Goal: Task Accomplishment & Management: Manage account settings

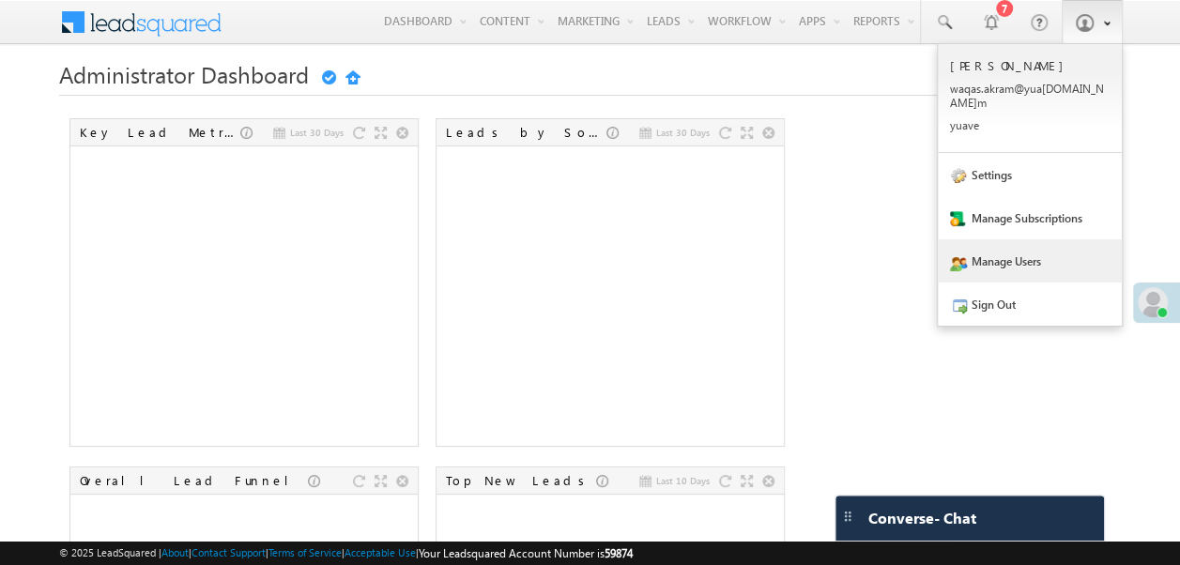
click at [999, 246] on link "Manage Users" at bounding box center [1030, 260] width 184 height 43
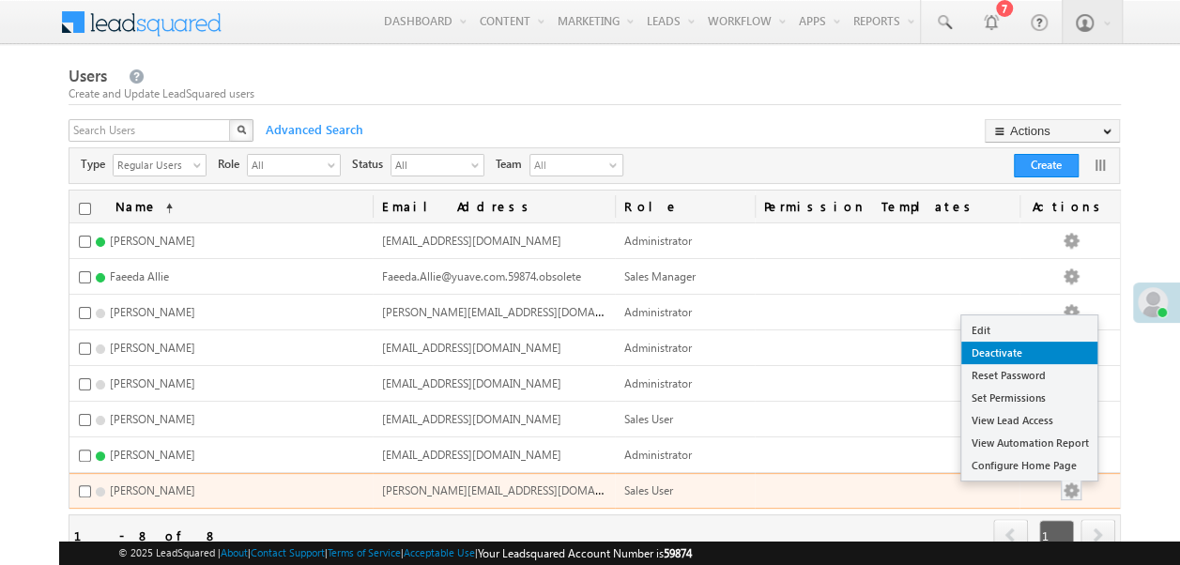
click at [1018, 342] on link "Deactivate" at bounding box center [1029, 353] width 136 height 23
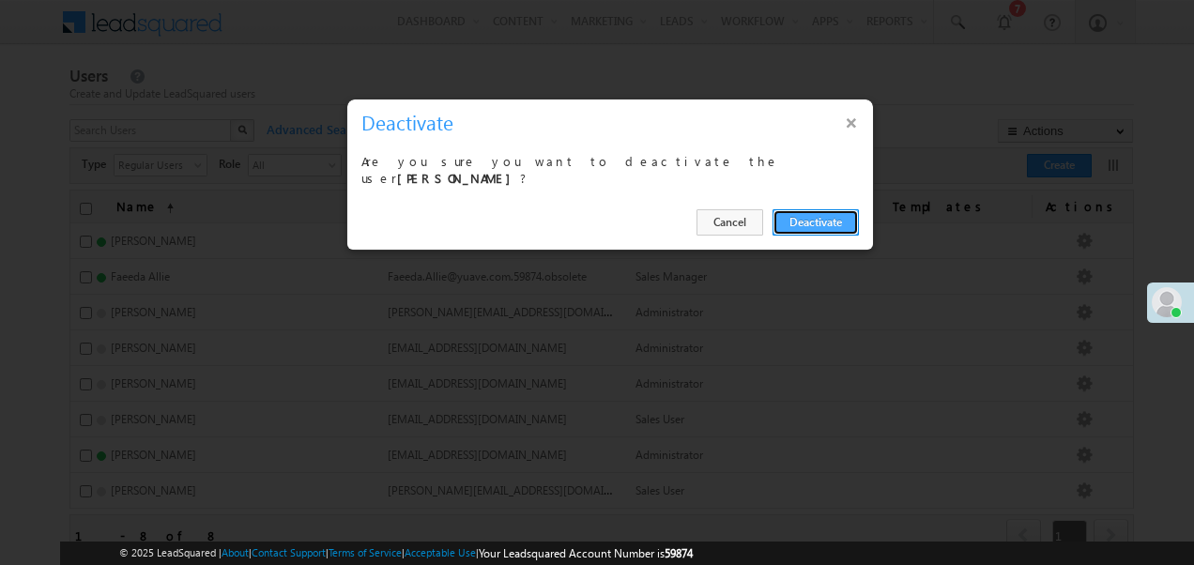
click at [822, 222] on button "Deactivate" at bounding box center [816, 222] width 86 height 26
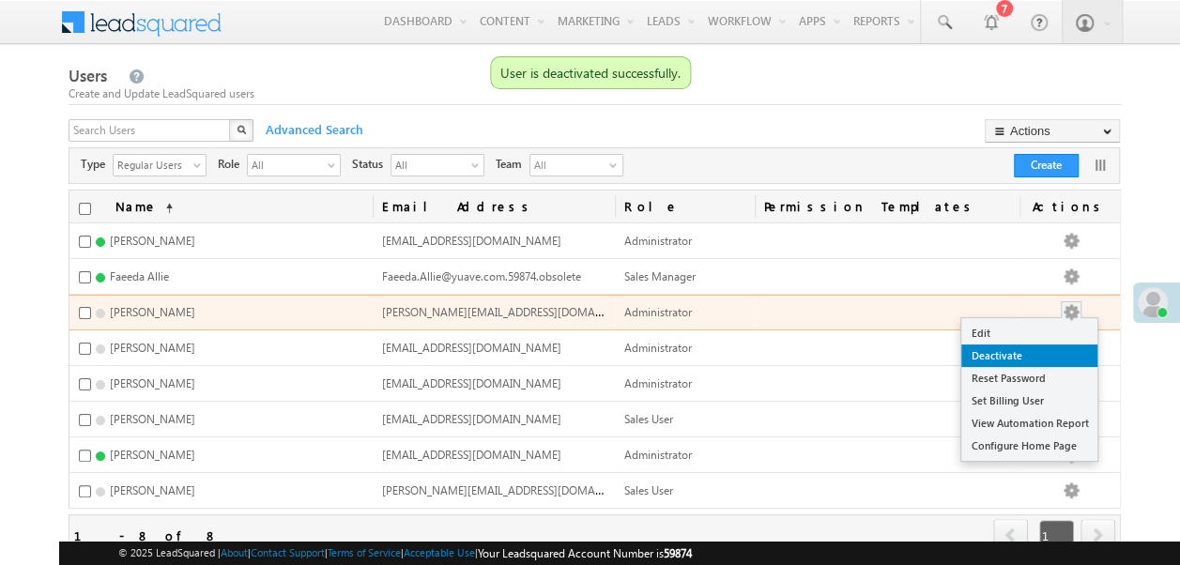
click at [1064, 357] on link "Deactivate" at bounding box center [1029, 355] width 136 height 23
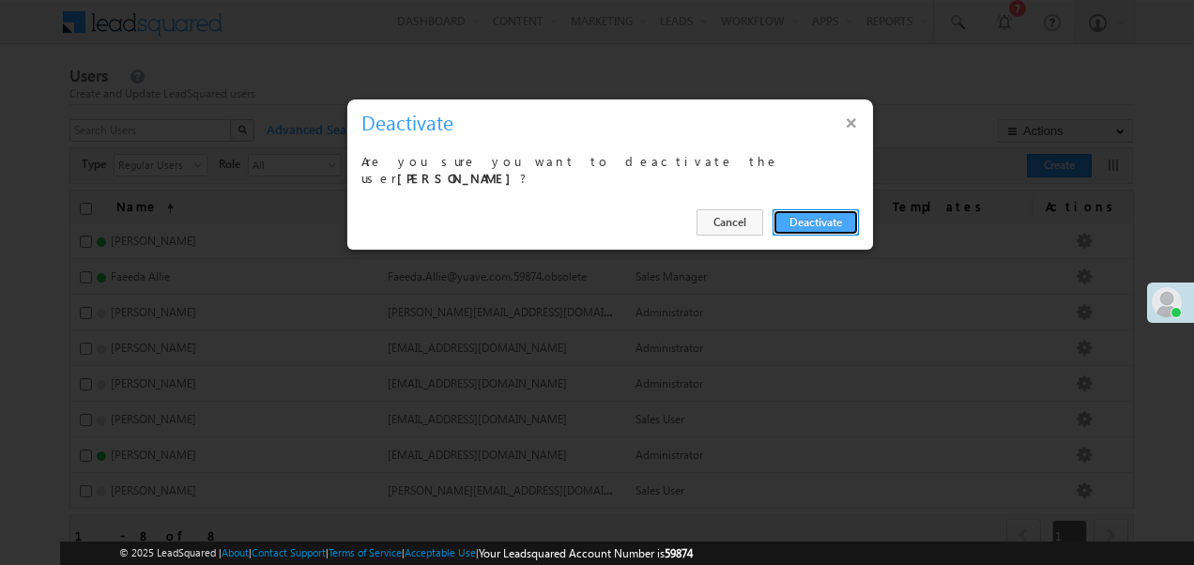
click at [812, 214] on button "Deactivate" at bounding box center [816, 222] width 86 height 26
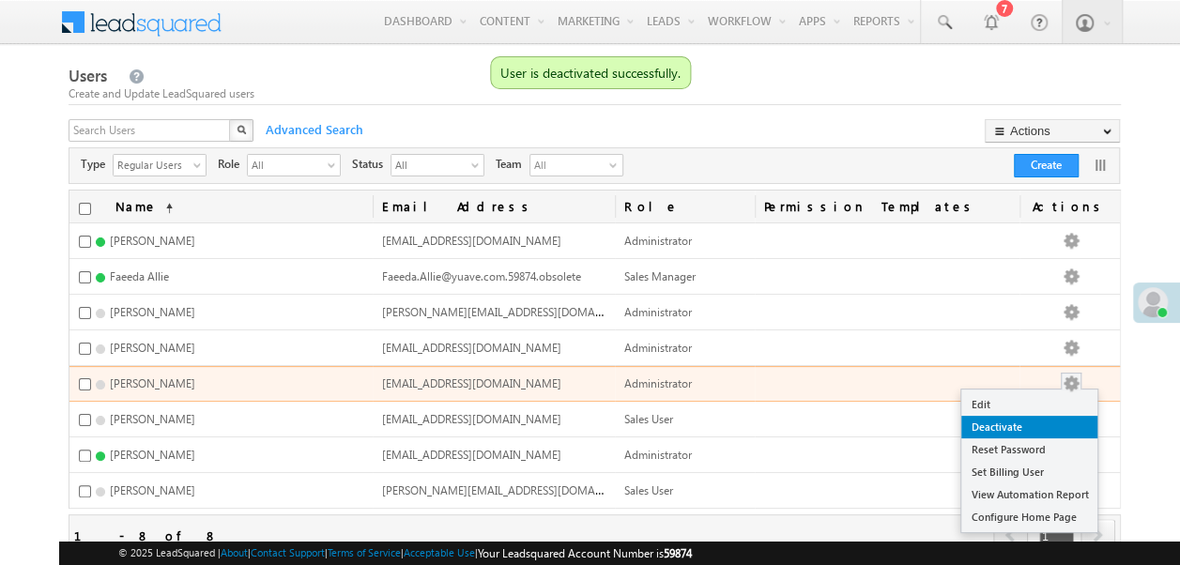
click at [1068, 422] on link "Deactivate" at bounding box center [1029, 427] width 136 height 23
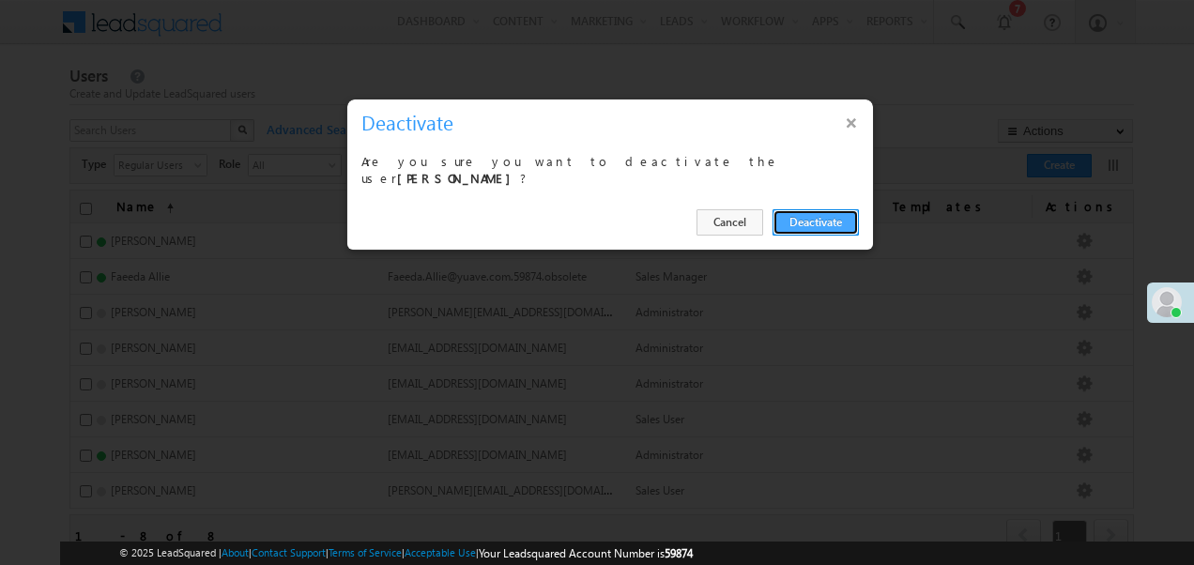
click at [805, 212] on button "Deactivate" at bounding box center [816, 222] width 86 height 26
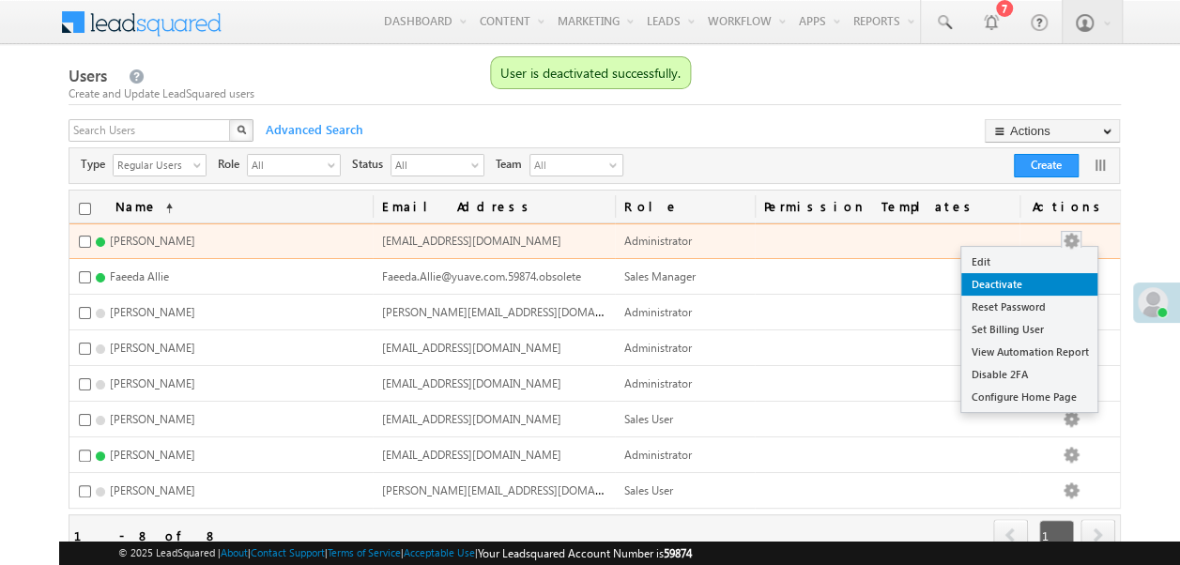
click at [1061, 285] on link "Deactivate" at bounding box center [1029, 284] width 136 height 23
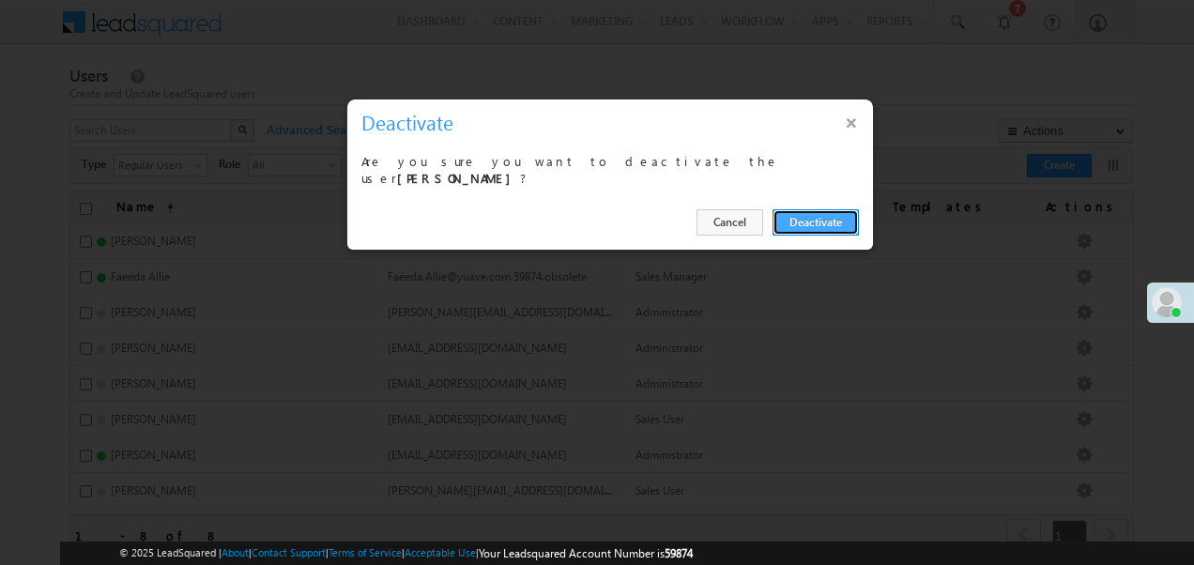
click at [830, 222] on button "Deactivate" at bounding box center [816, 222] width 86 height 26
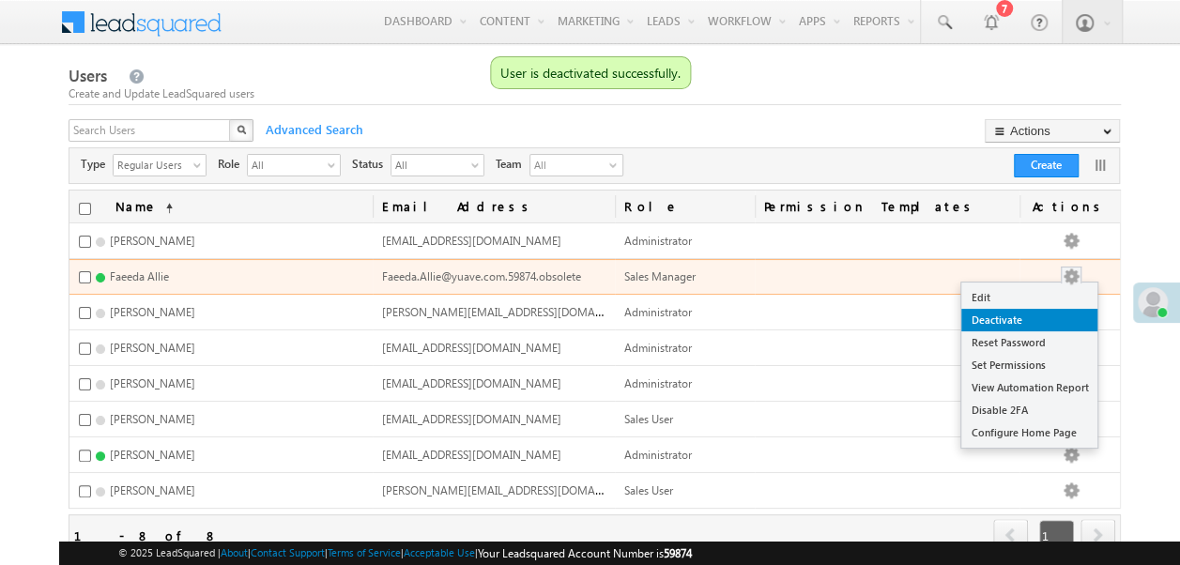
click at [1046, 313] on link "Deactivate" at bounding box center [1029, 320] width 136 height 23
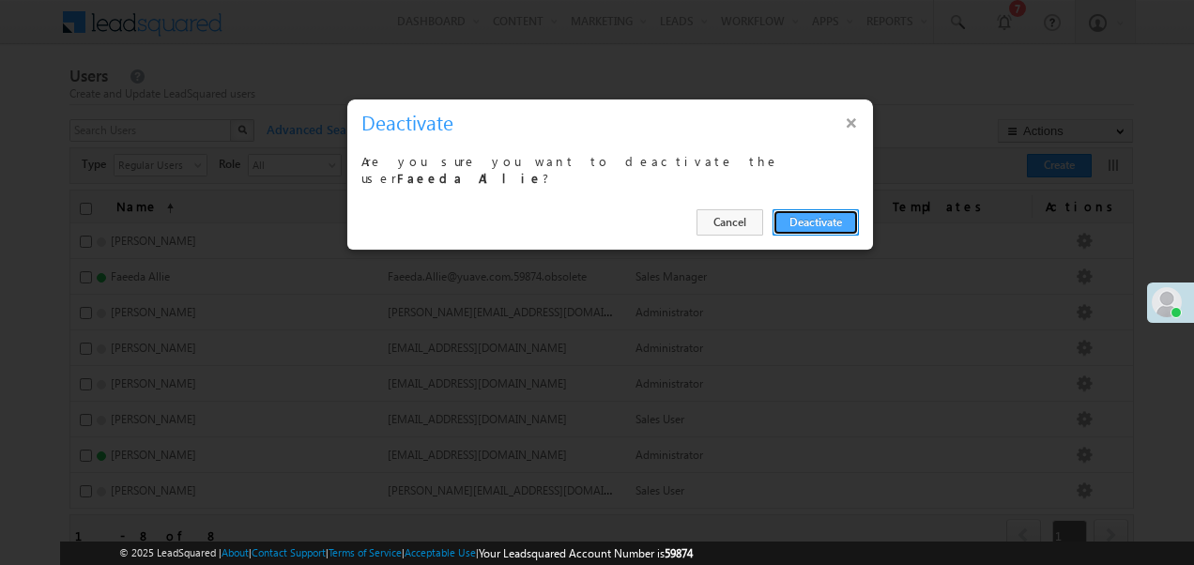
click at [806, 209] on button "Deactivate" at bounding box center [816, 222] width 86 height 26
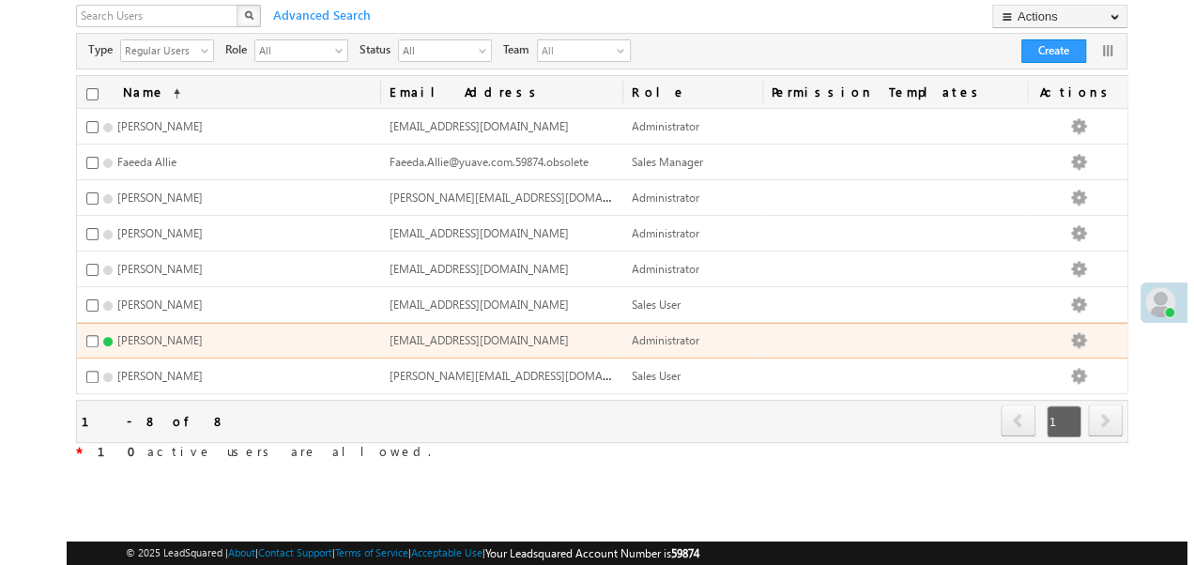
scroll to position [124, 0]
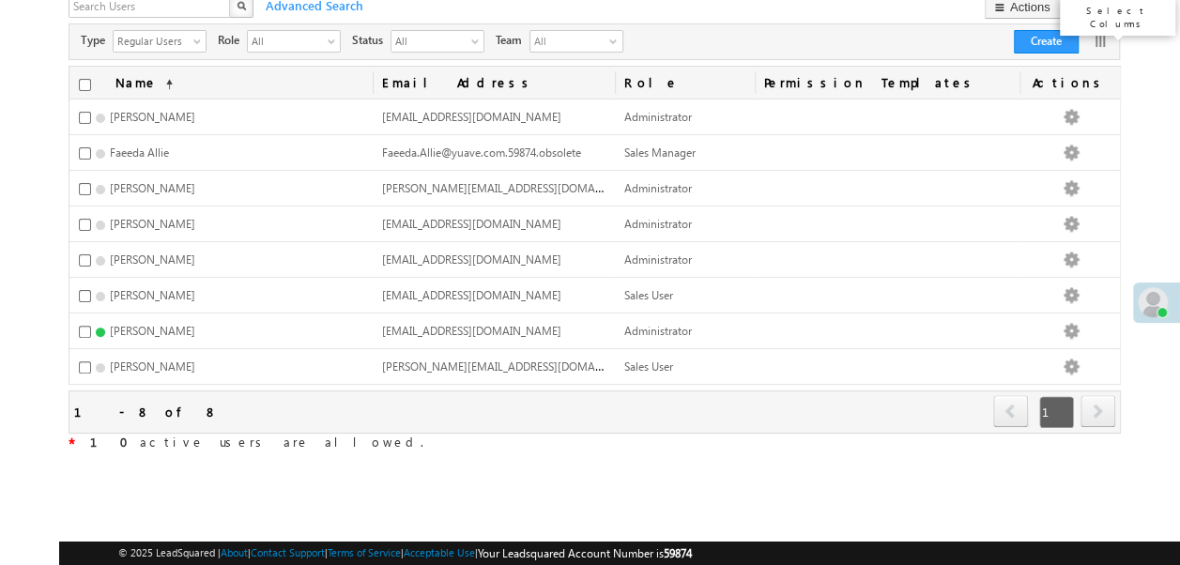
click at [1095, 41] on link at bounding box center [1100, 41] width 19 height 19
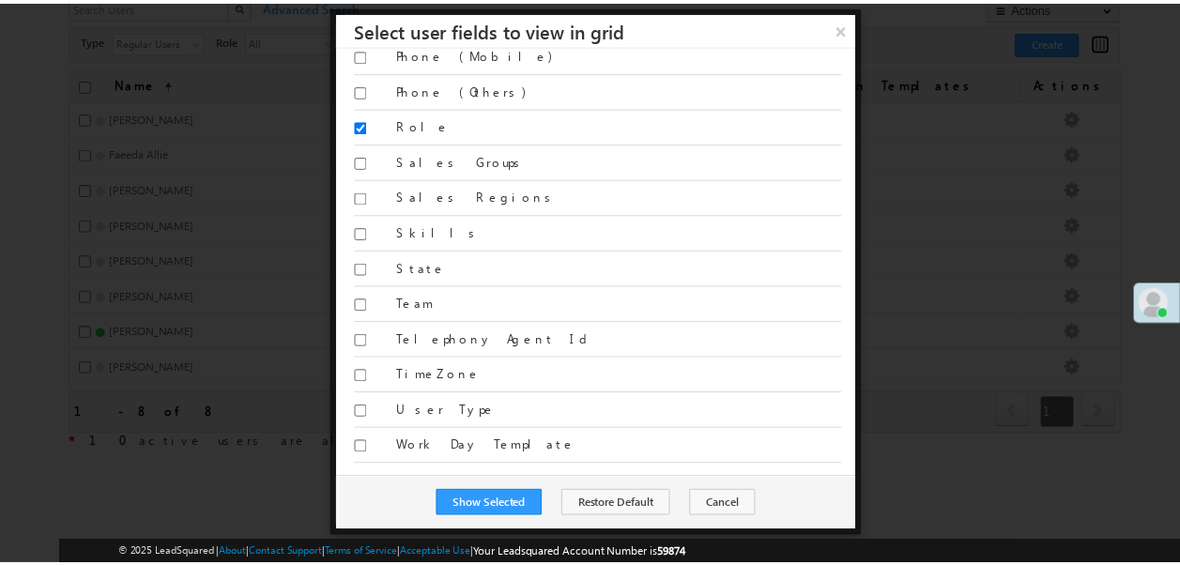
scroll to position [1620, 0]
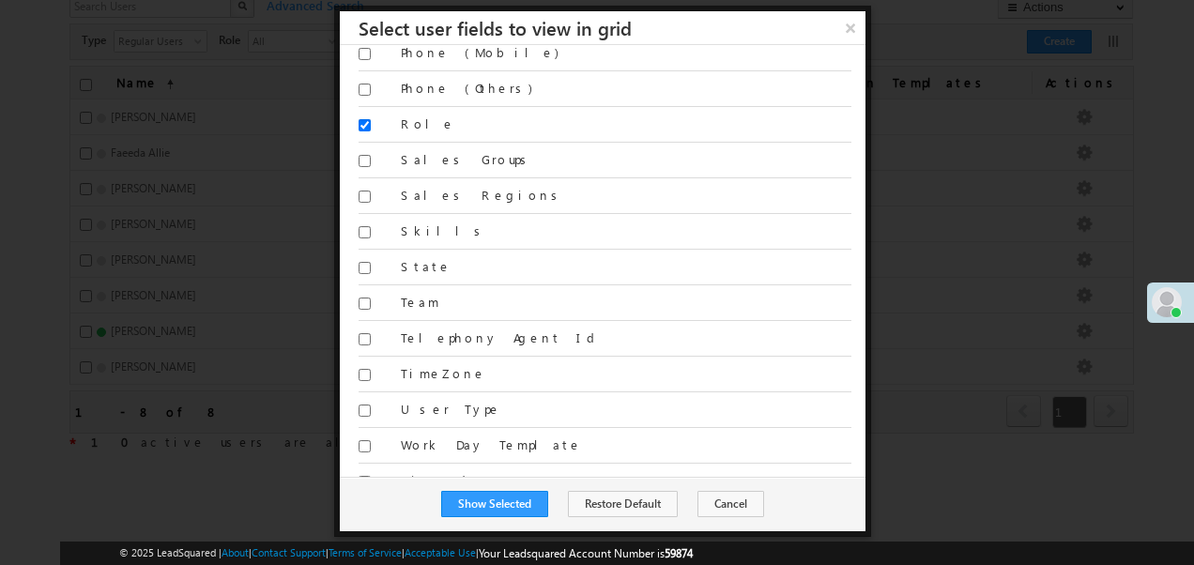
click at [430, 258] on label "State" at bounding box center [626, 266] width 451 height 17
click at [371, 262] on input "State" at bounding box center [365, 268] width 12 height 12
checkbox input "true"
click at [495, 498] on button "Show Selected" at bounding box center [494, 504] width 107 height 26
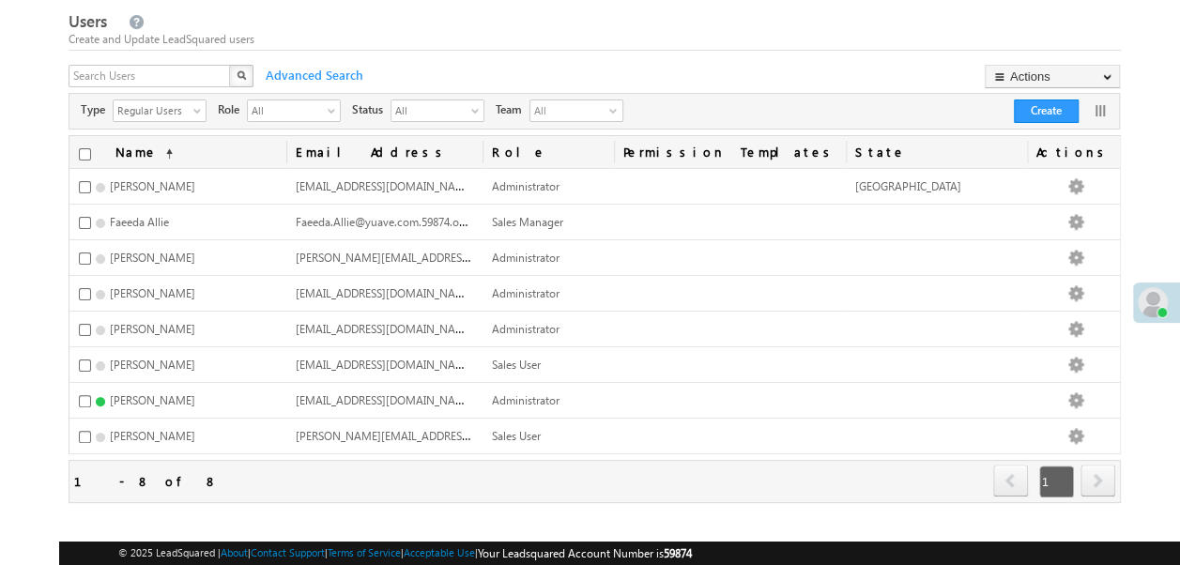
scroll to position [54, 0]
click at [1104, 101] on div at bounding box center [1105, 109] width 28 height 23
click at [1100, 115] on link at bounding box center [1100, 111] width 19 height 19
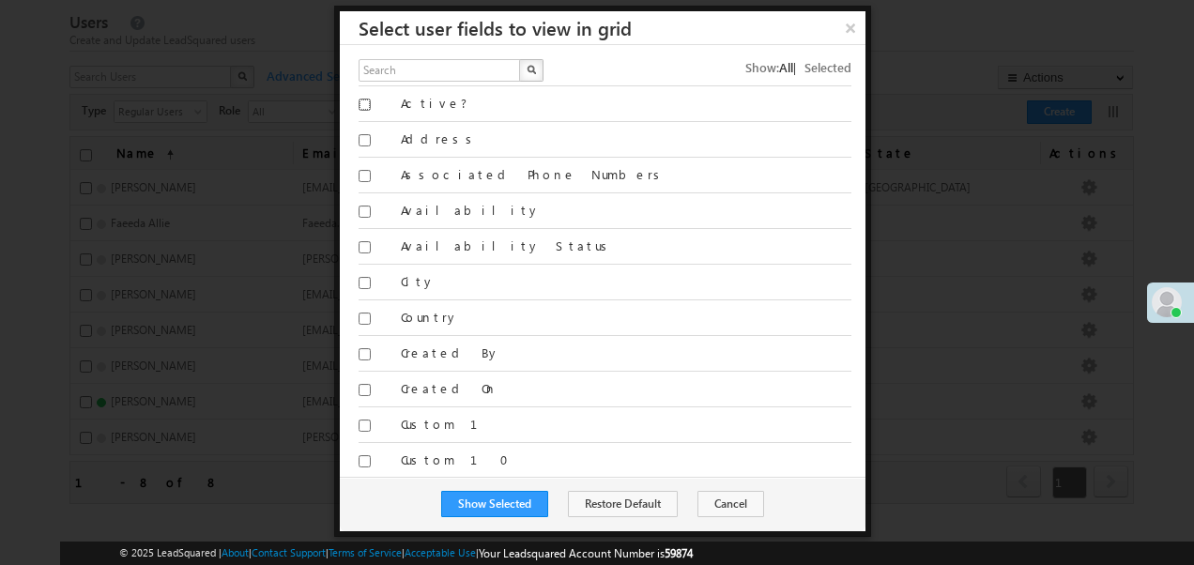
click at [359, 103] on input "Active?" at bounding box center [365, 105] width 12 height 12
checkbox input "true"
click at [491, 498] on button "Show Selected" at bounding box center [494, 504] width 107 height 26
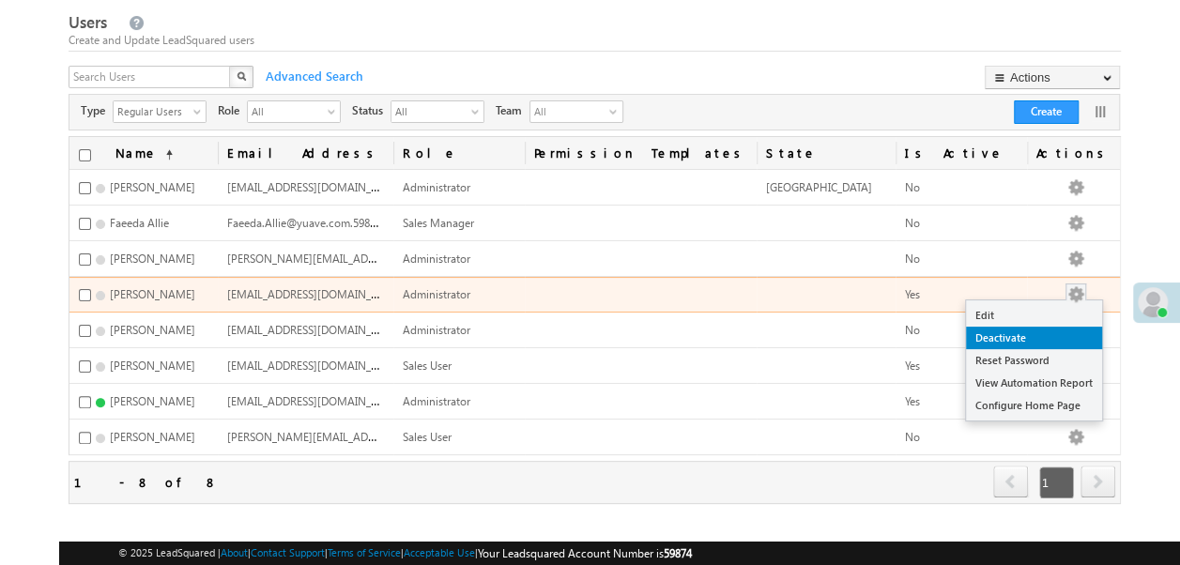
click at [1068, 327] on link "Deactivate" at bounding box center [1034, 338] width 136 height 23
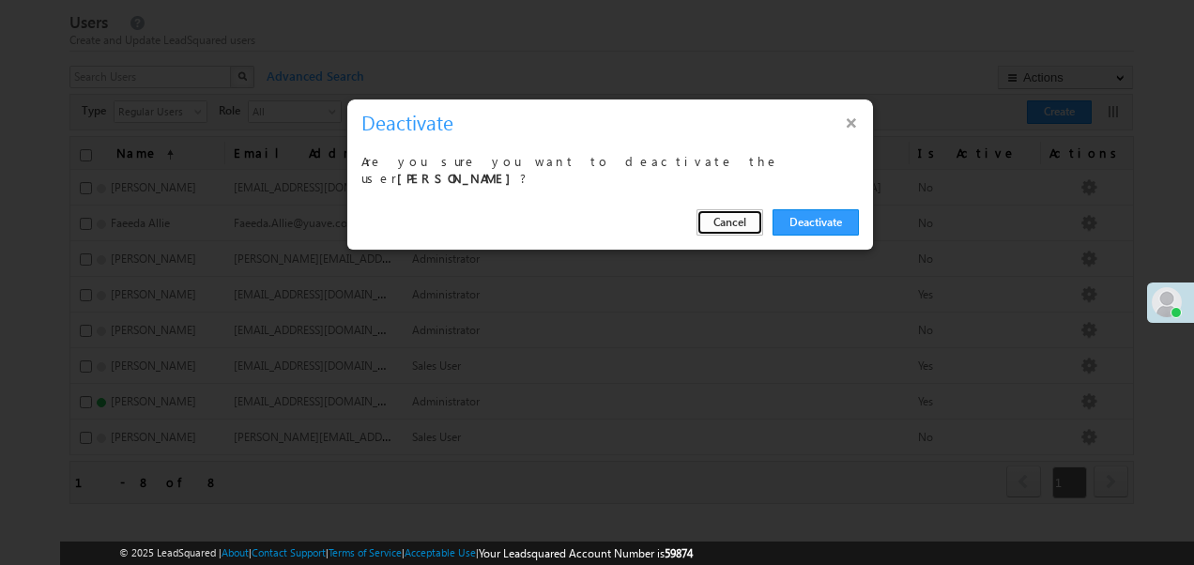
click at [731, 220] on button "Cancel" at bounding box center [730, 222] width 67 height 26
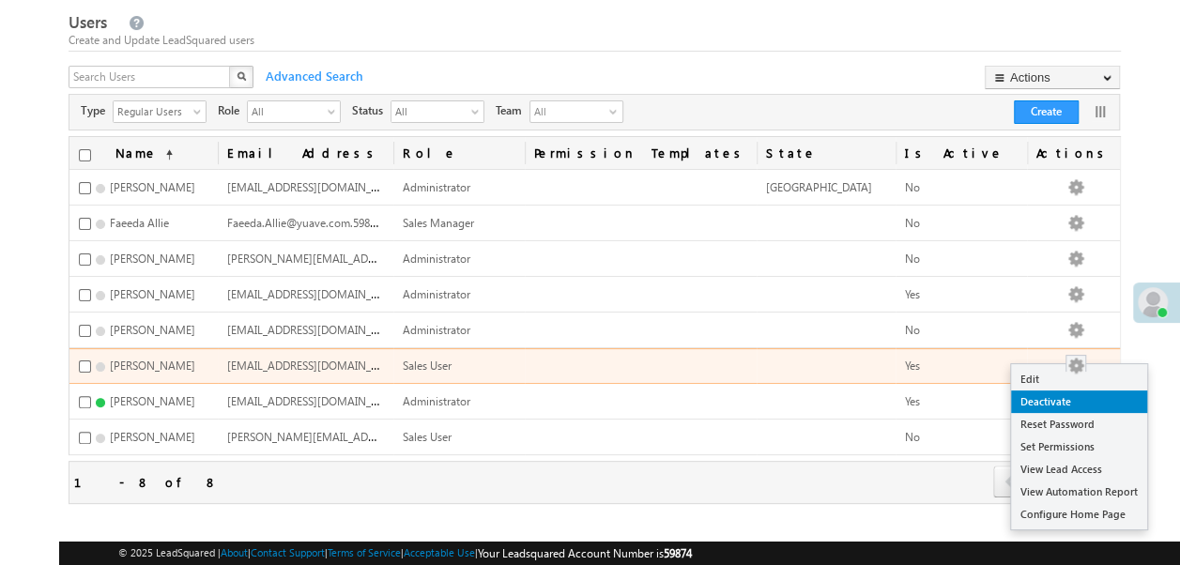
click at [1051, 399] on link "Deactivate" at bounding box center [1079, 401] width 136 height 23
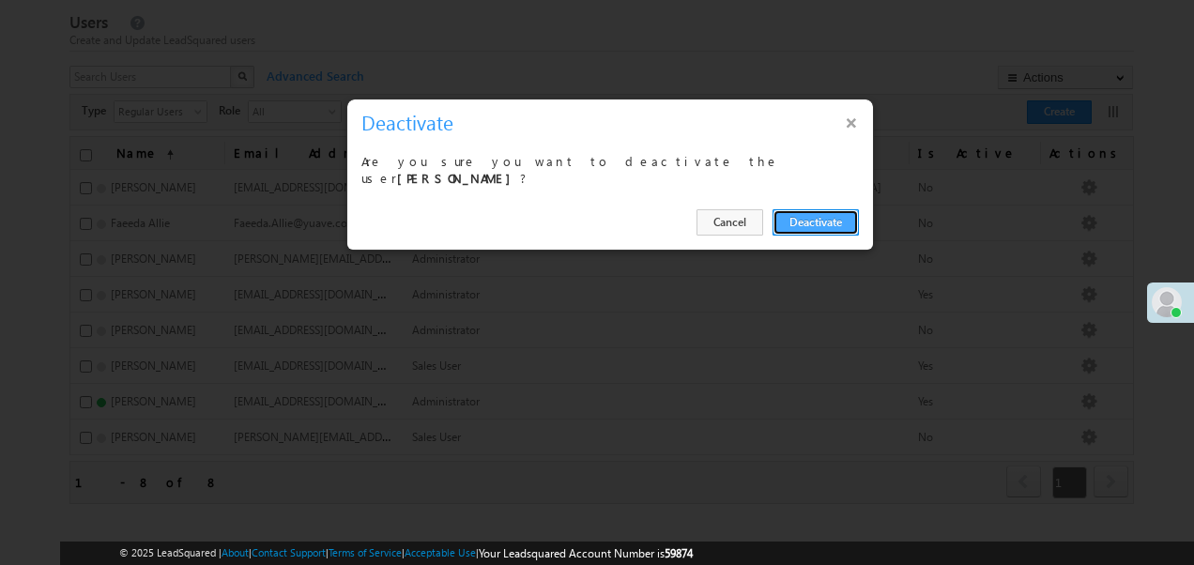
click at [816, 214] on button "Deactivate" at bounding box center [816, 222] width 86 height 26
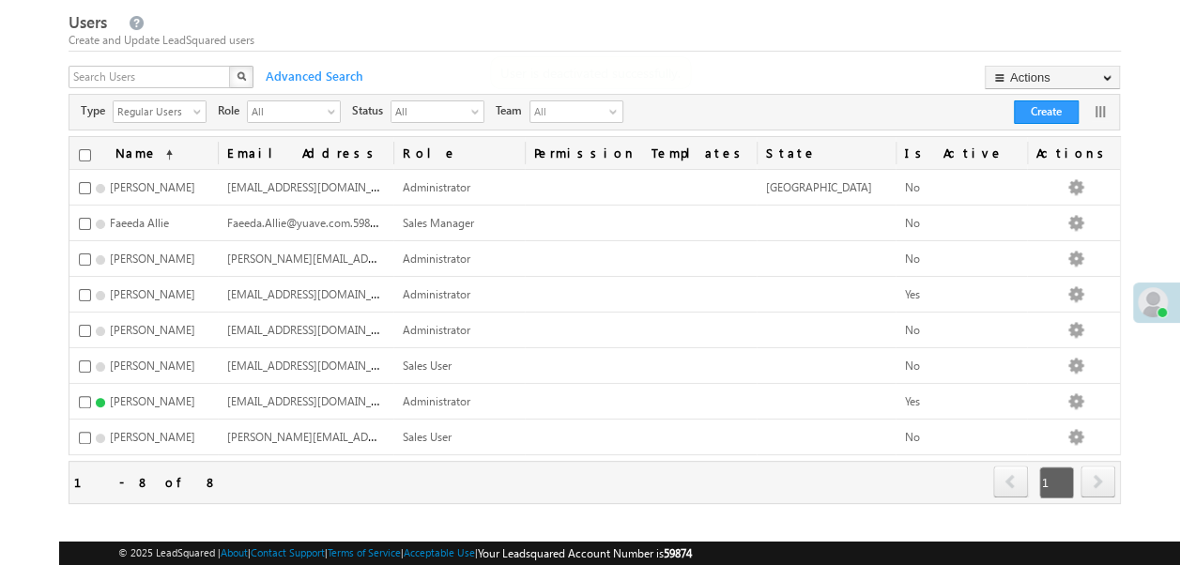
click at [790, 501] on div "Users Create and Update LeadSquared users X Advanced Search Actions Import User…" at bounding box center [595, 291] width 1052 height 565
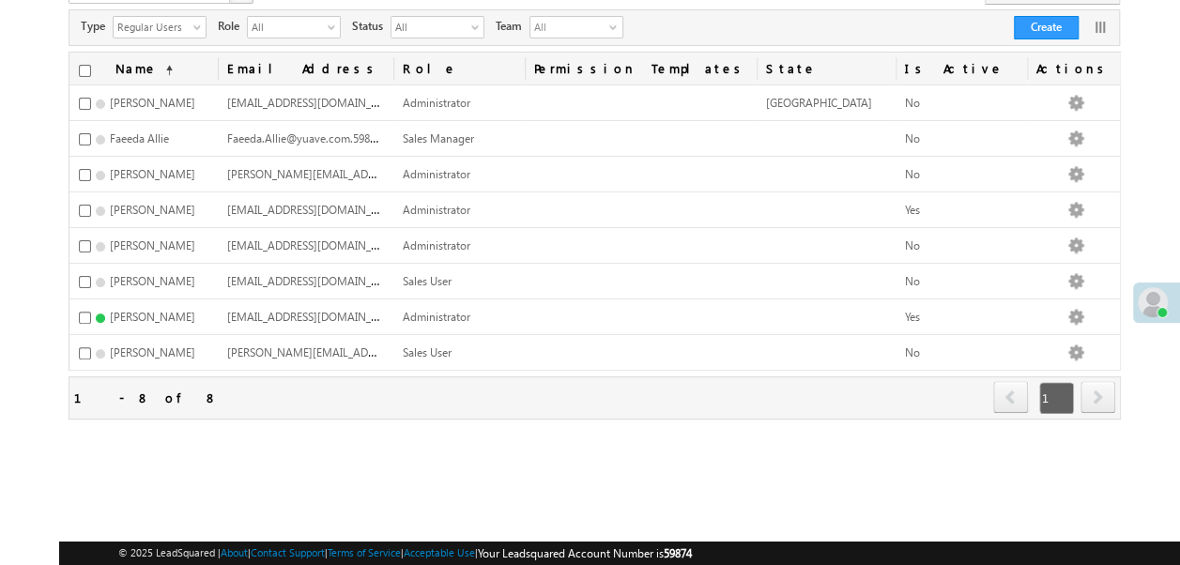
scroll to position [0, 0]
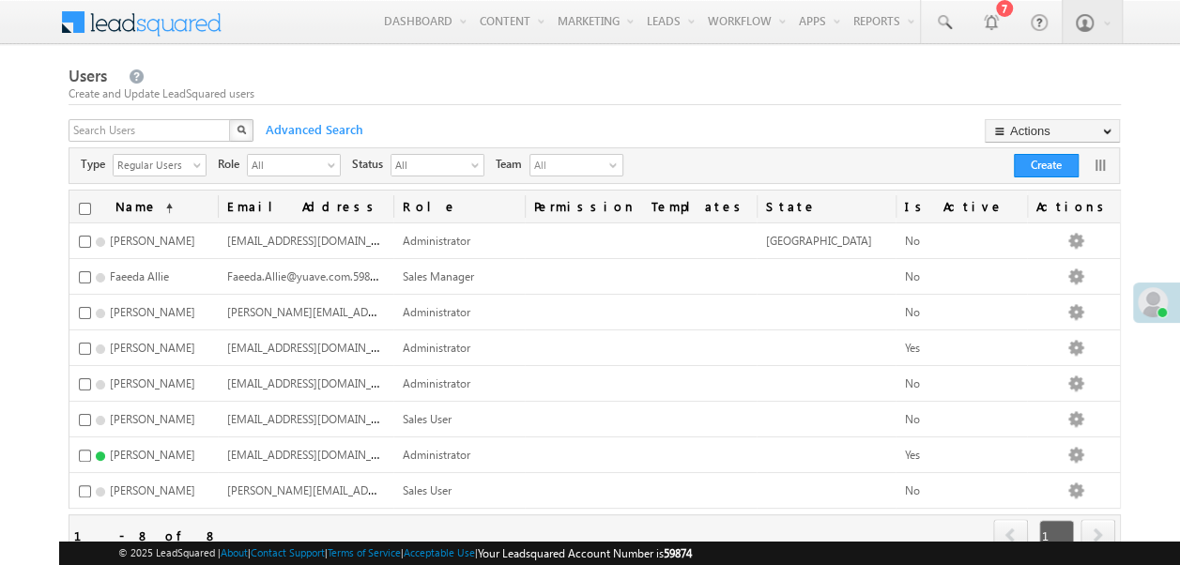
click at [1151, 306] on span at bounding box center [1153, 302] width 30 height 30
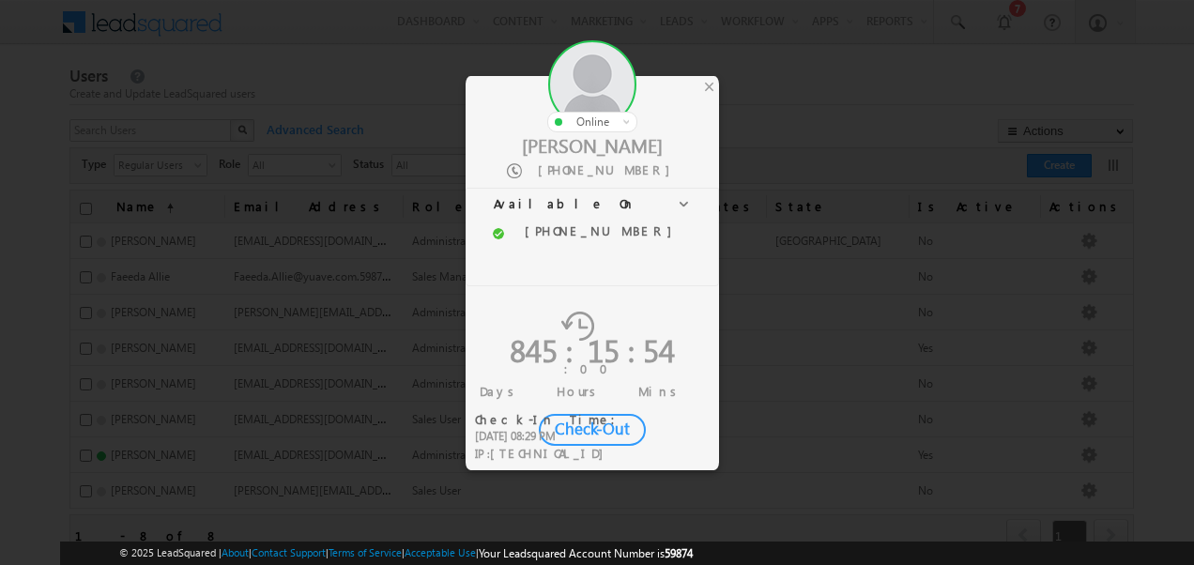
click at [828, 284] on div at bounding box center [597, 282] width 1194 height 565
click at [612, 414] on div "Check-Out" at bounding box center [592, 430] width 107 height 32
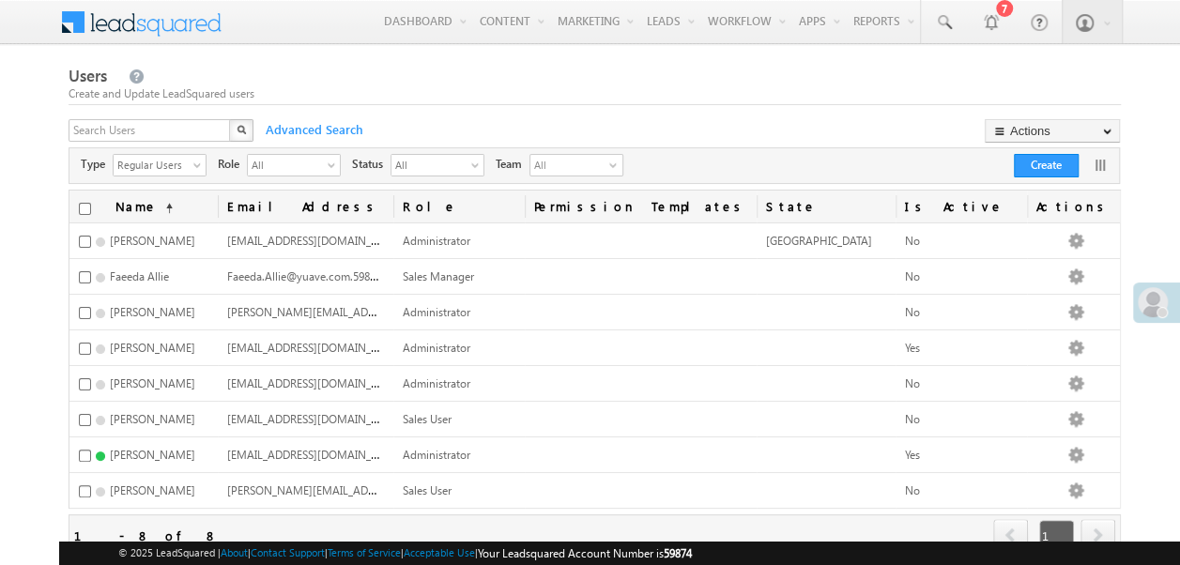
click at [802, 526] on div "Refresh first prev 1 next last 1 - 8 of 8" at bounding box center [595, 535] width 1052 height 43
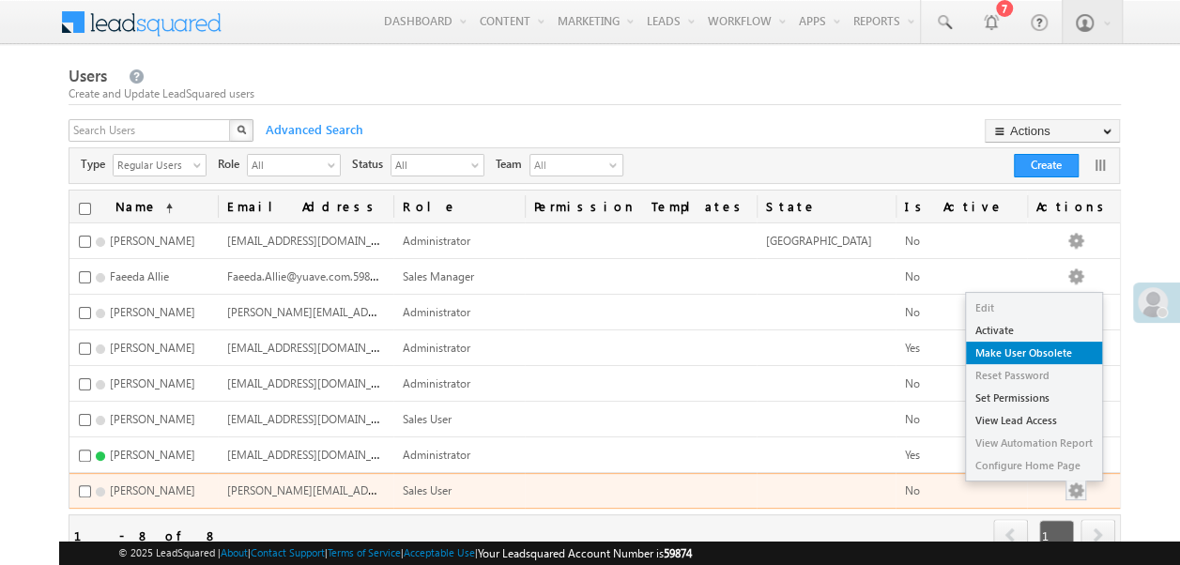
click at [1041, 344] on link "Make User Obsolete" at bounding box center [1034, 353] width 136 height 23
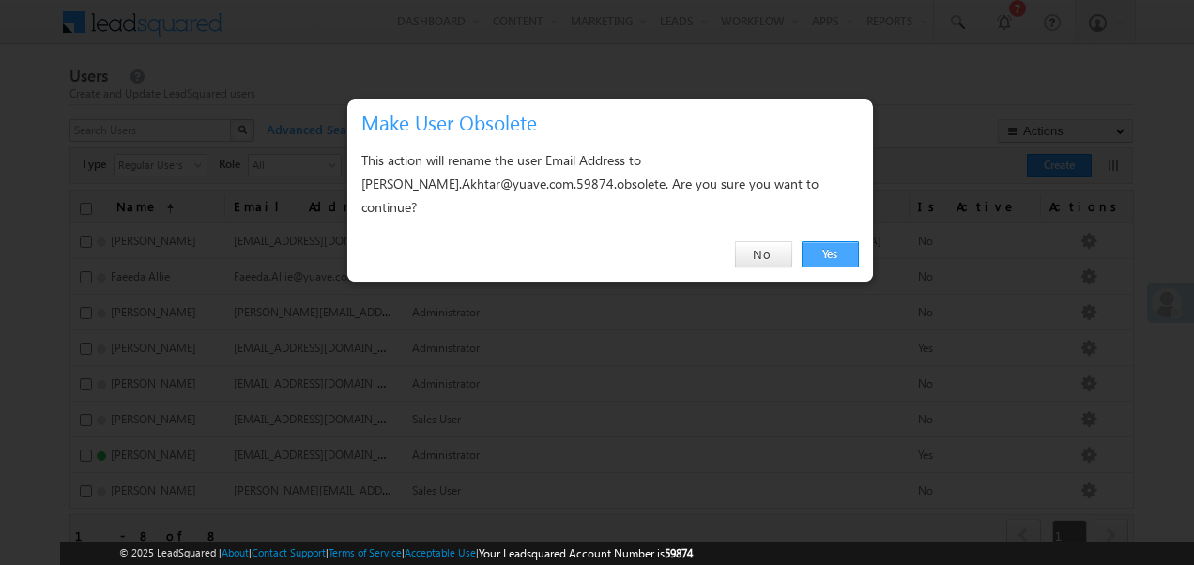
click at [821, 241] on link "Yes" at bounding box center [830, 254] width 57 height 26
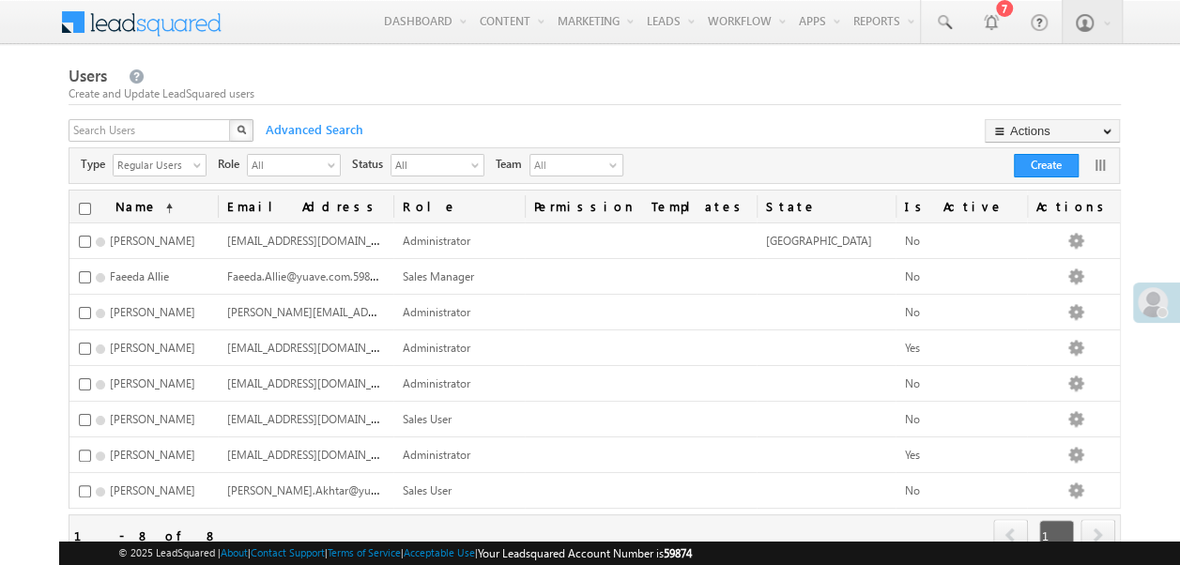
click at [452, 204] on link "Role" at bounding box center [458, 207] width 131 height 32
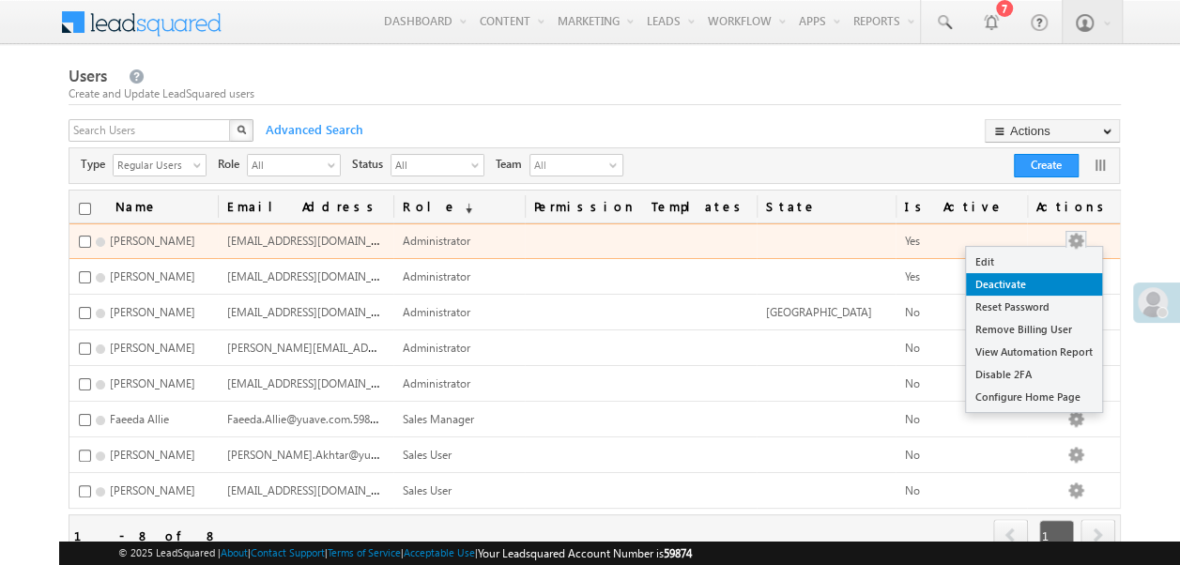
click at [1057, 285] on link "Deactivate" at bounding box center [1034, 284] width 136 height 23
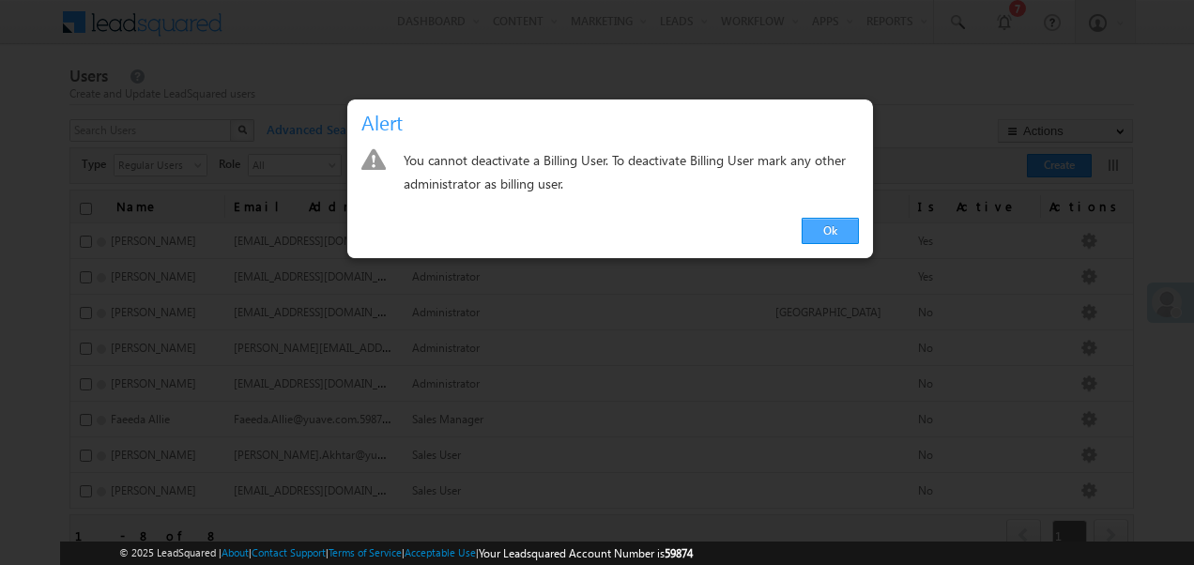
click at [823, 225] on link "Ok" at bounding box center [830, 231] width 57 height 26
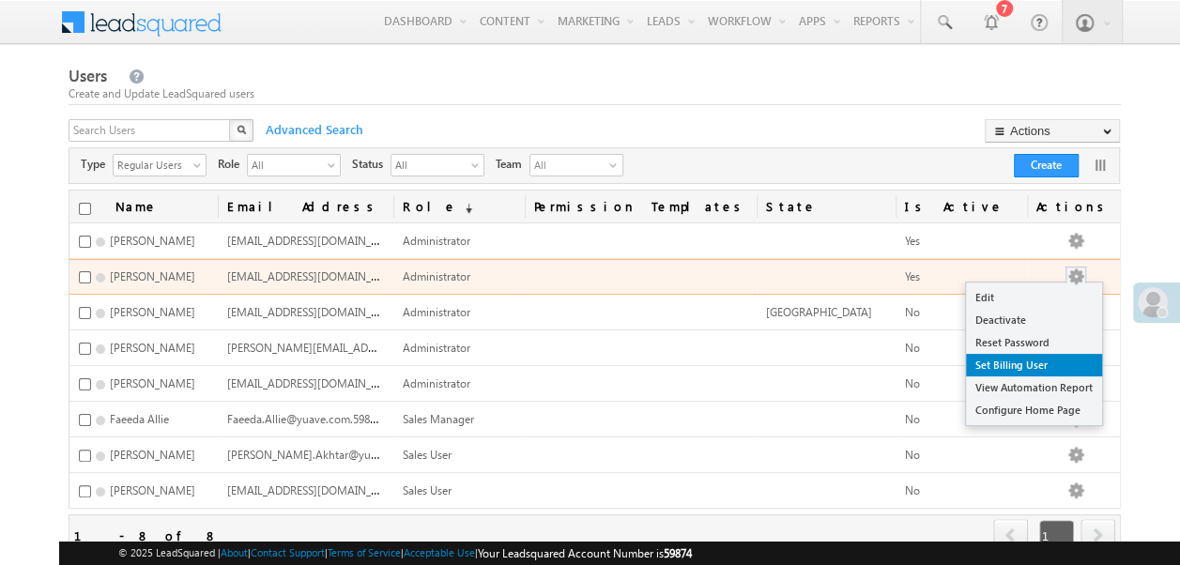
click at [1049, 355] on link "Set Billing User" at bounding box center [1034, 365] width 136 height 23
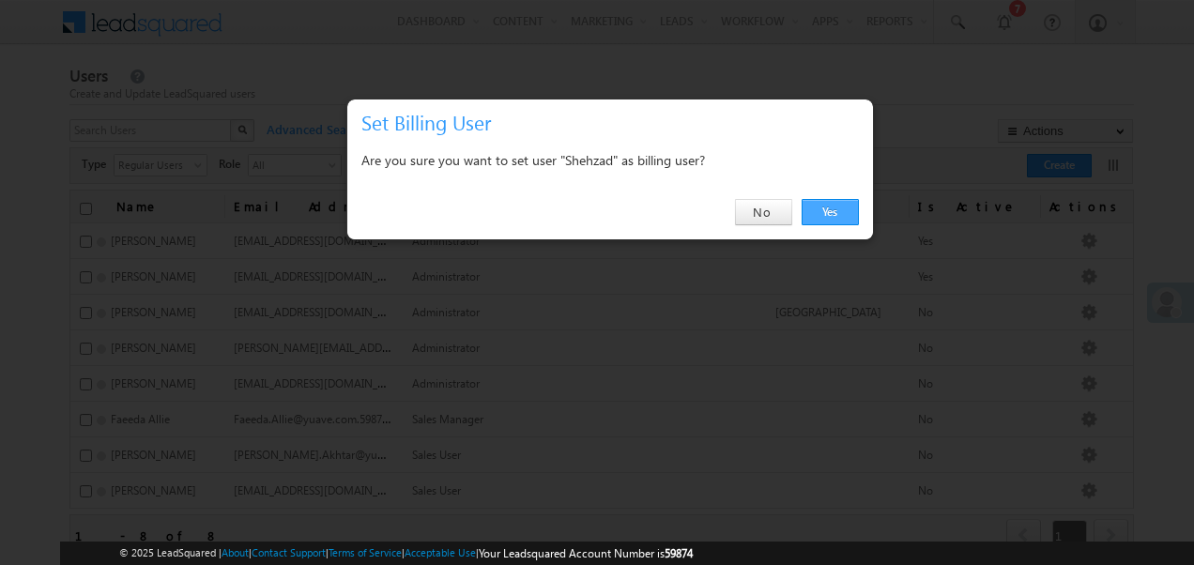
click at [828, 210] on link "Yes" at bounding box center [830, 212] width 57 height 26
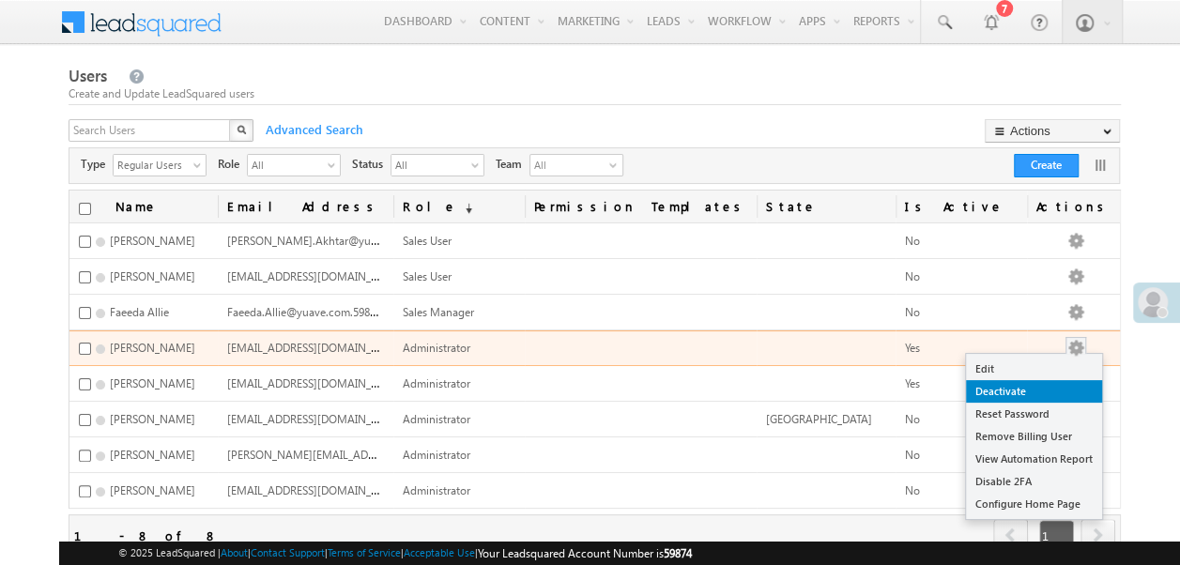
click at [1049, 386] on link "Deactivate" at bounding box center [1034, 391] width 136 height 23
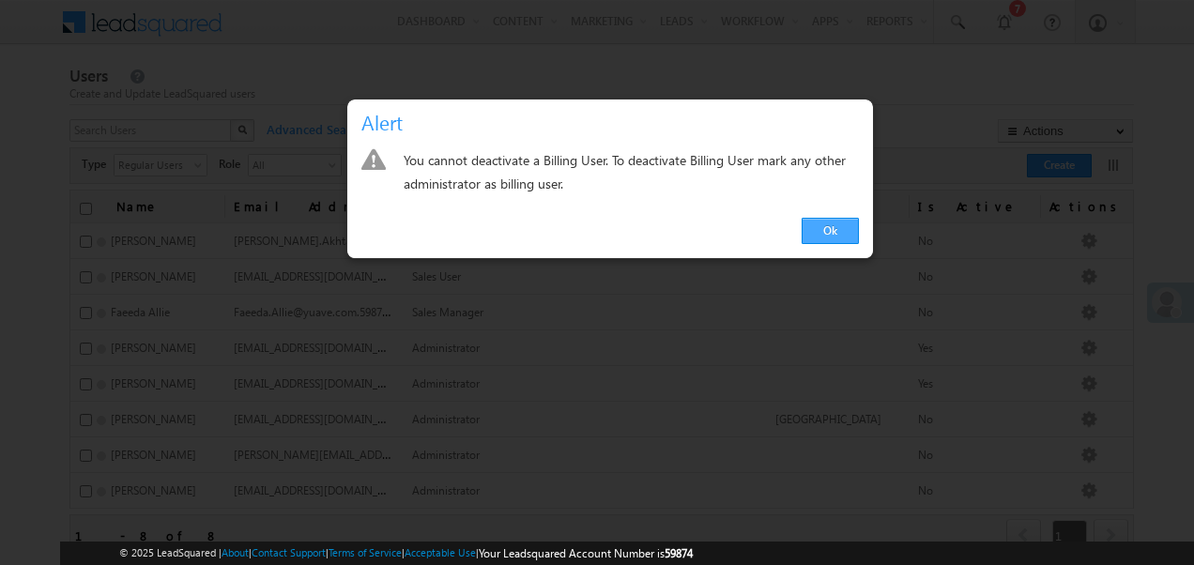
click at [825, 236] on link "Ok" at bounding box center [830, 231] width 57 height 26
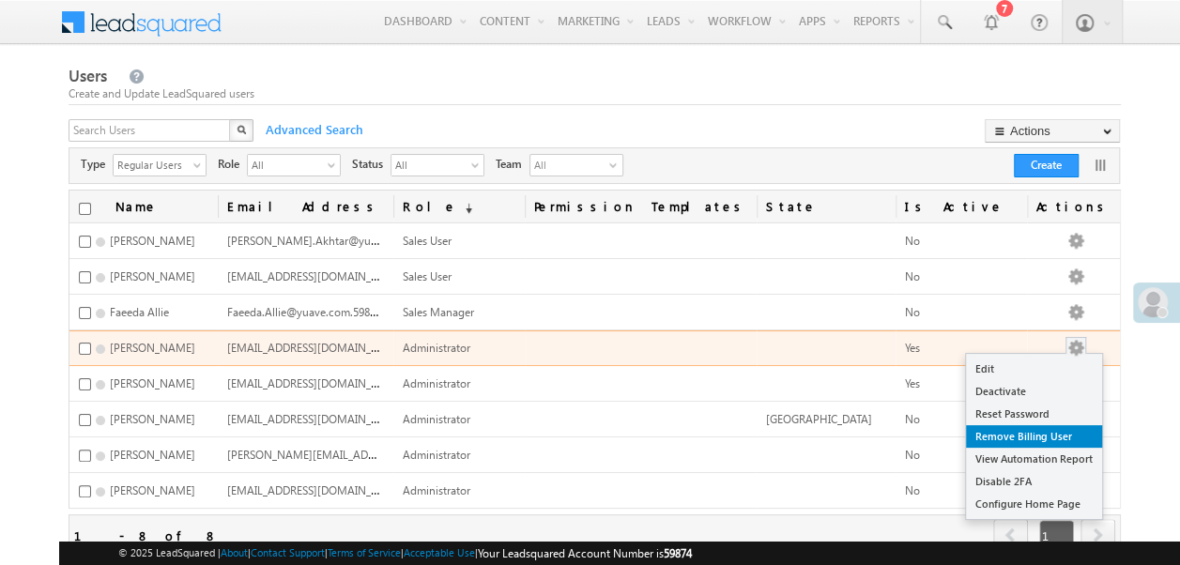
click at [1070, 427] on link "Remove Billing User" at bounding box center [1034, 436] width 136 height 23
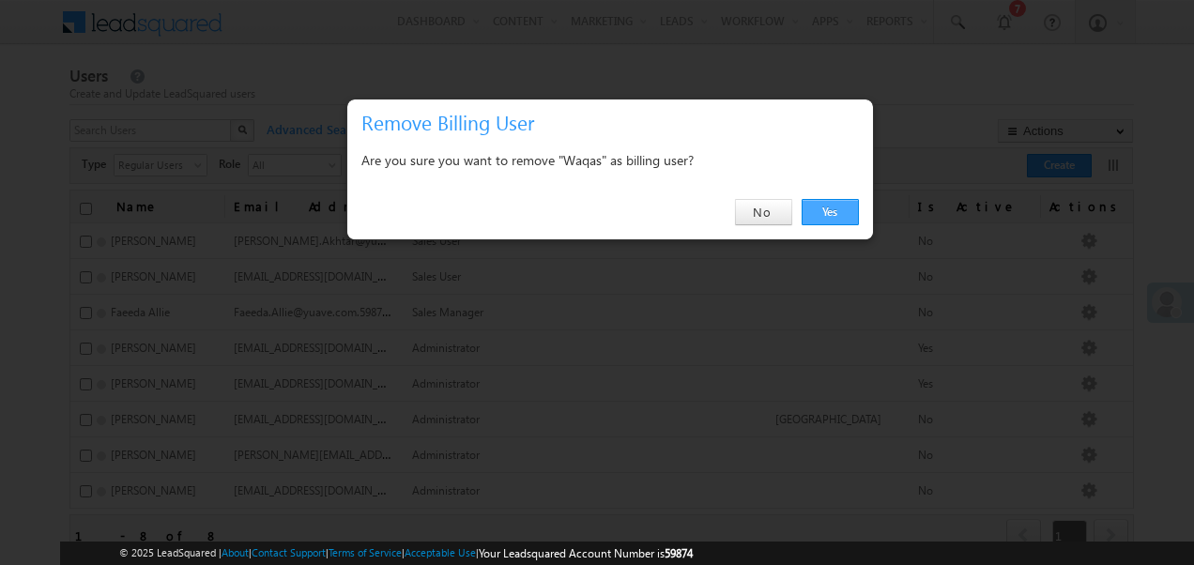
click at [837, 207] on link "Yes" at bounding box center [830, 212] width 57 height 26
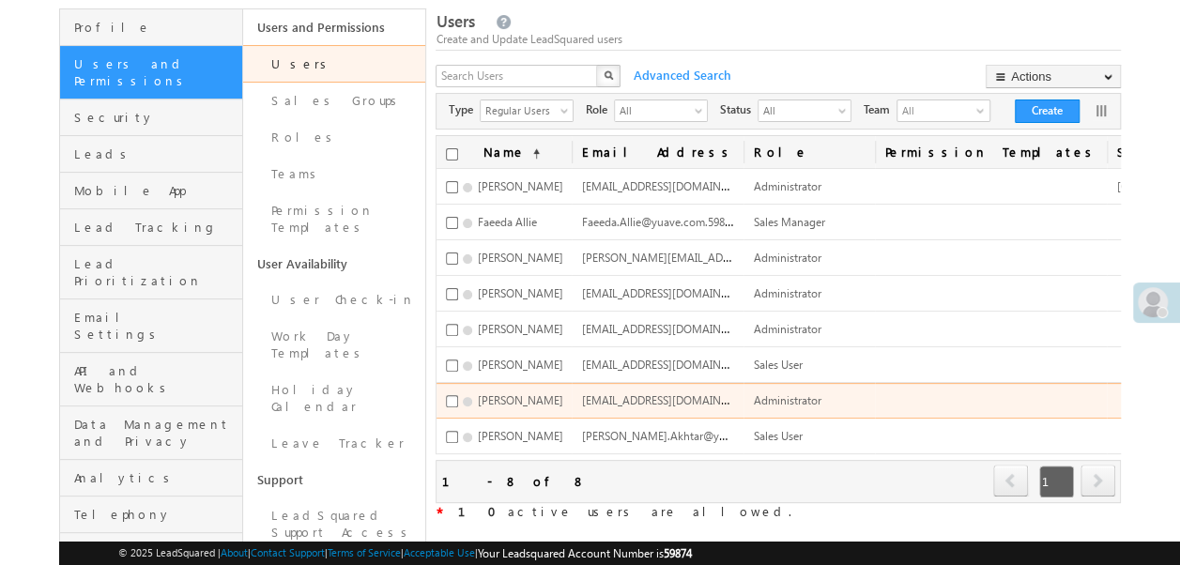
scroll to position [0, 175]
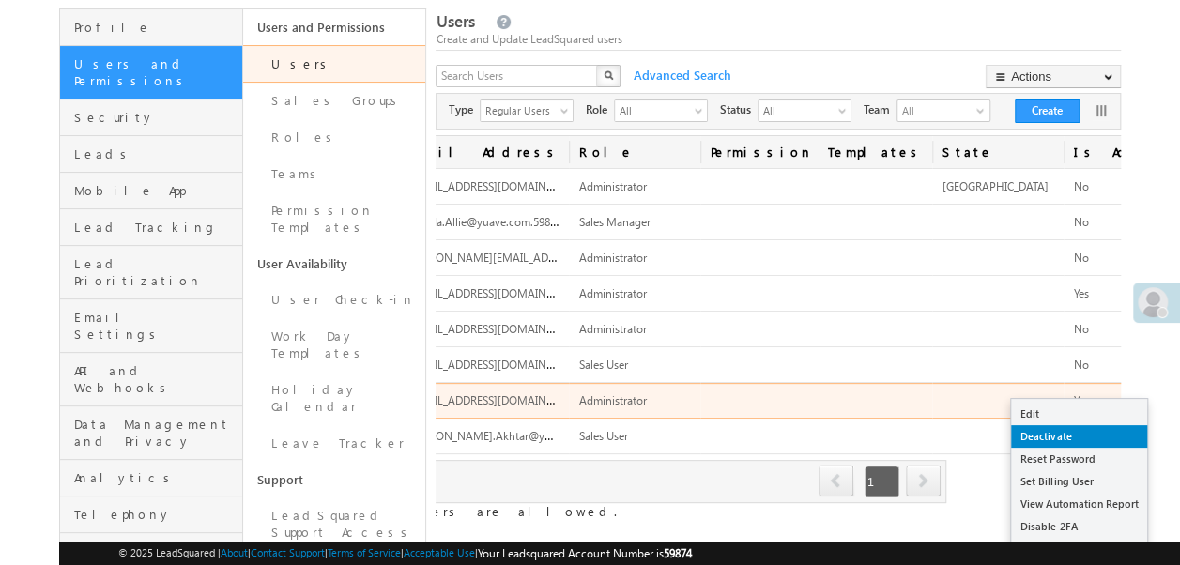
click at [1065, 430] on link "Deactivate" at bounding box center [1079, 436] width 136 height 23
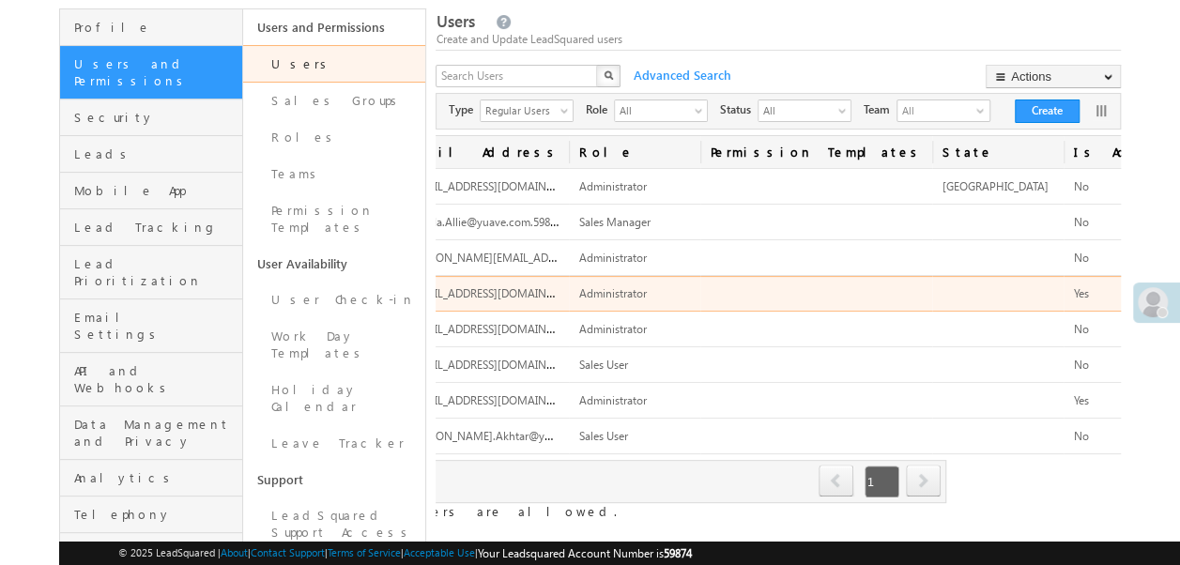
scroll to position [0, 167]
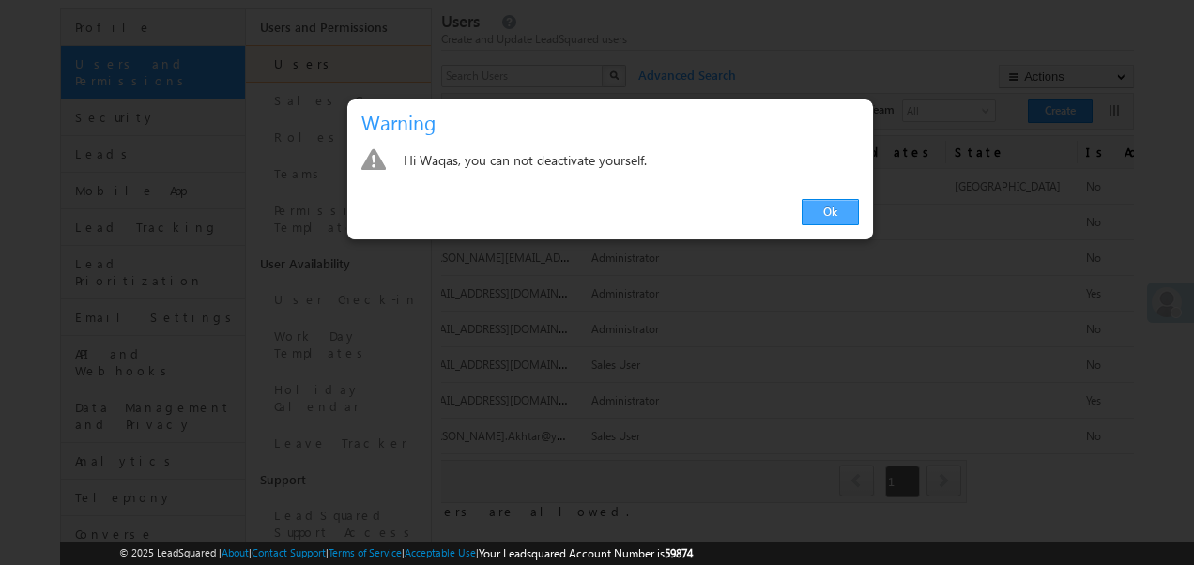
click at [830, 207] on link "Ok" at bounding box center [830, 212] width 57 height 26
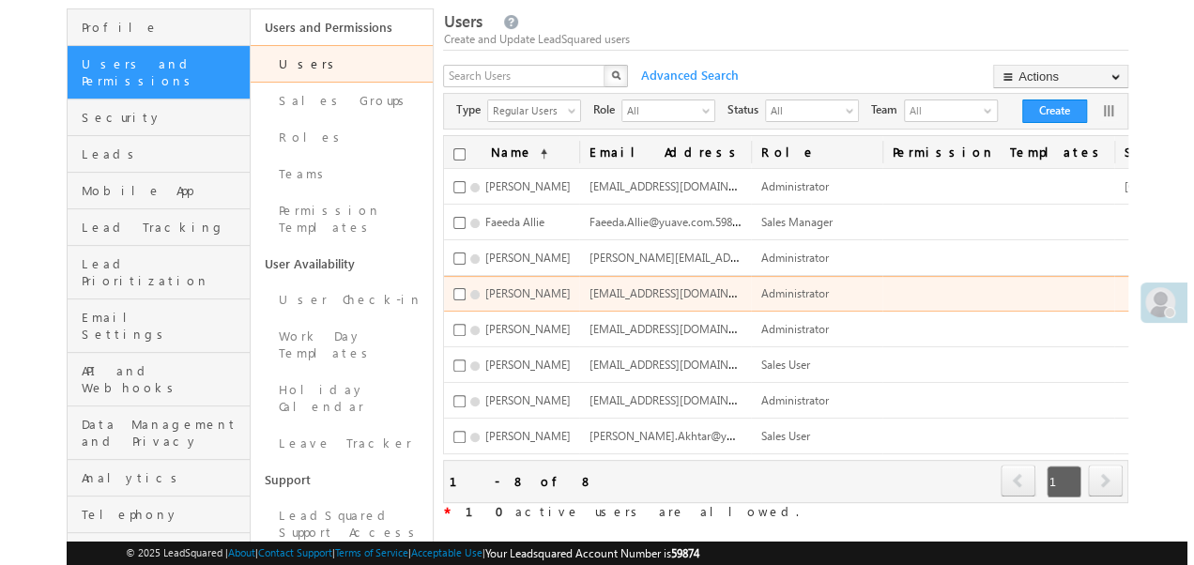
scroll to position [0, 175]
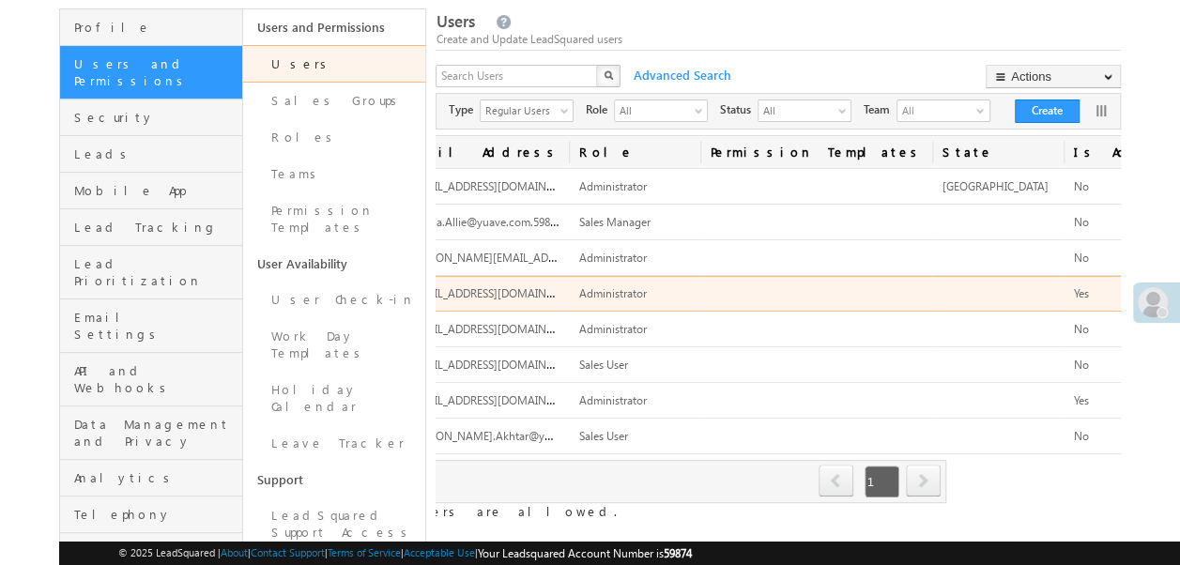
click at [1134, 360] on link "Reset Password" at bounding box center [1202, 359] width 136 height 23
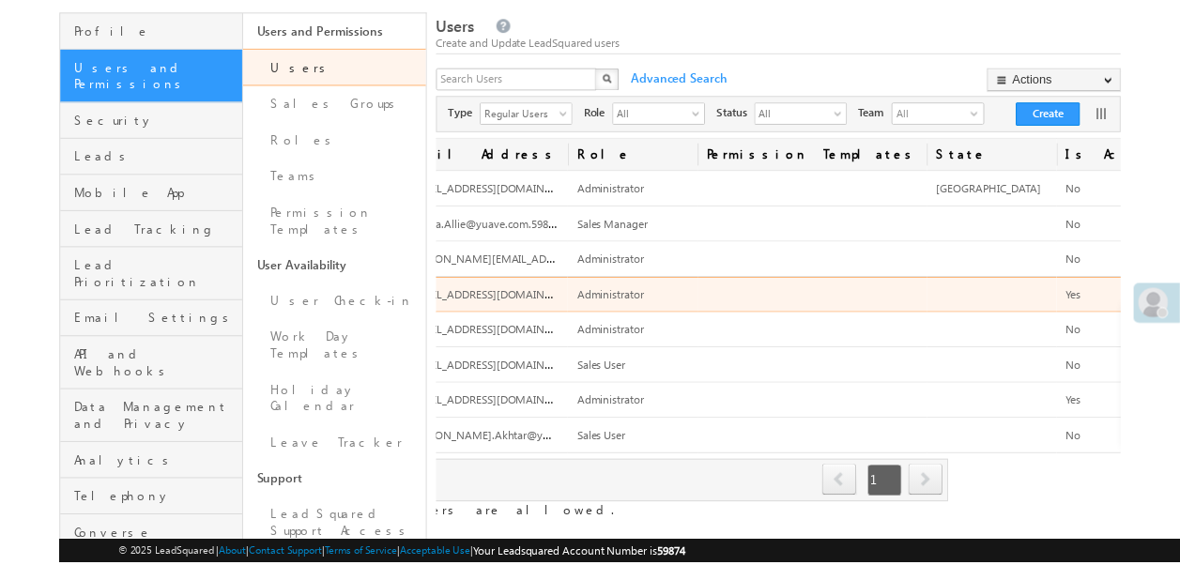
scroll to position [0, 167]
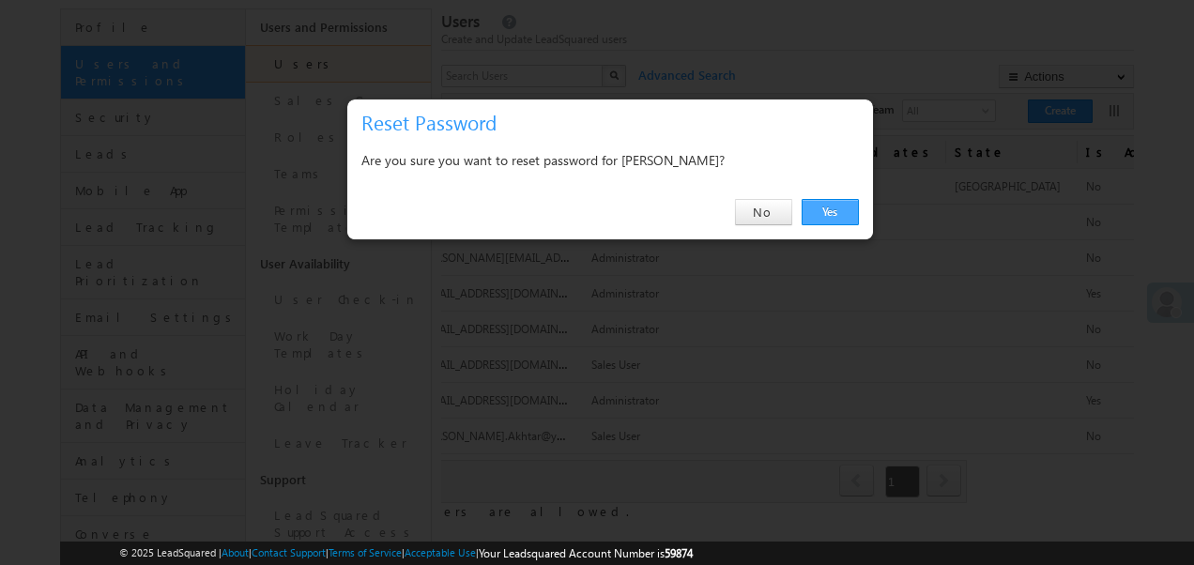
click at [820, 205] on link "Yes" at bounding box center [830, 212] width 57 height 26
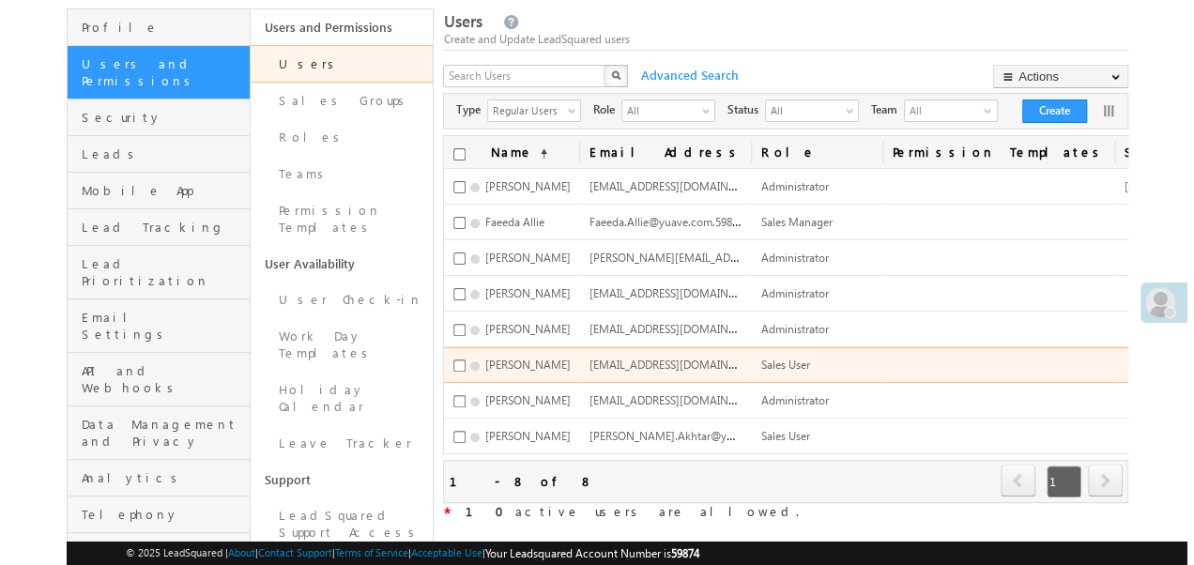
scroll to position [0, 175]
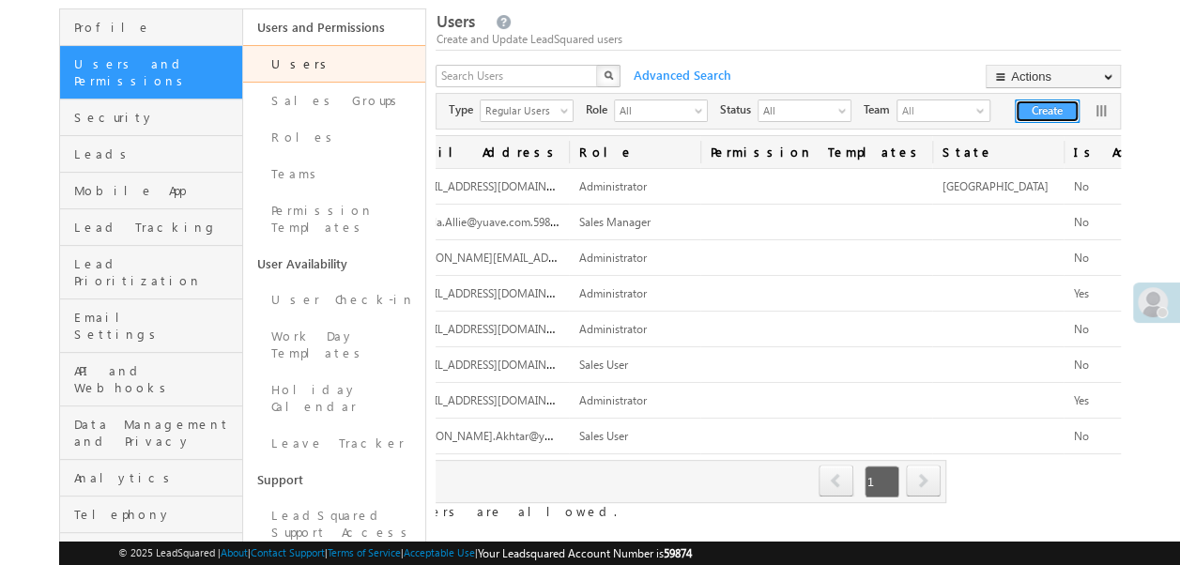
click at [1036, 111] on button "Create" at bounding box center [1047, 111] width 65 height 23
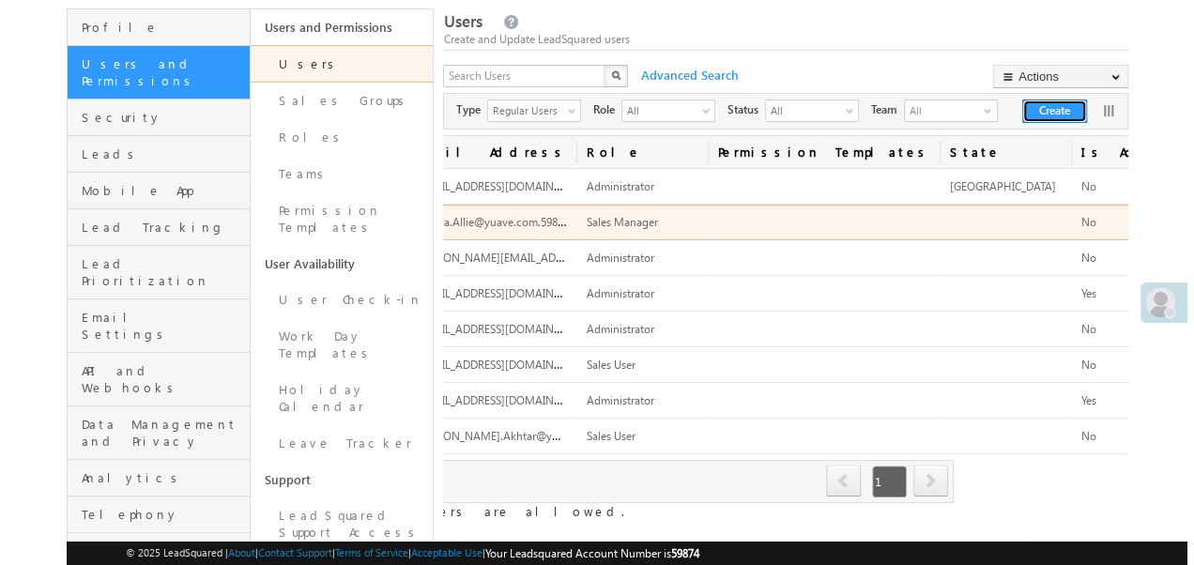
scroll to position [0, 167]
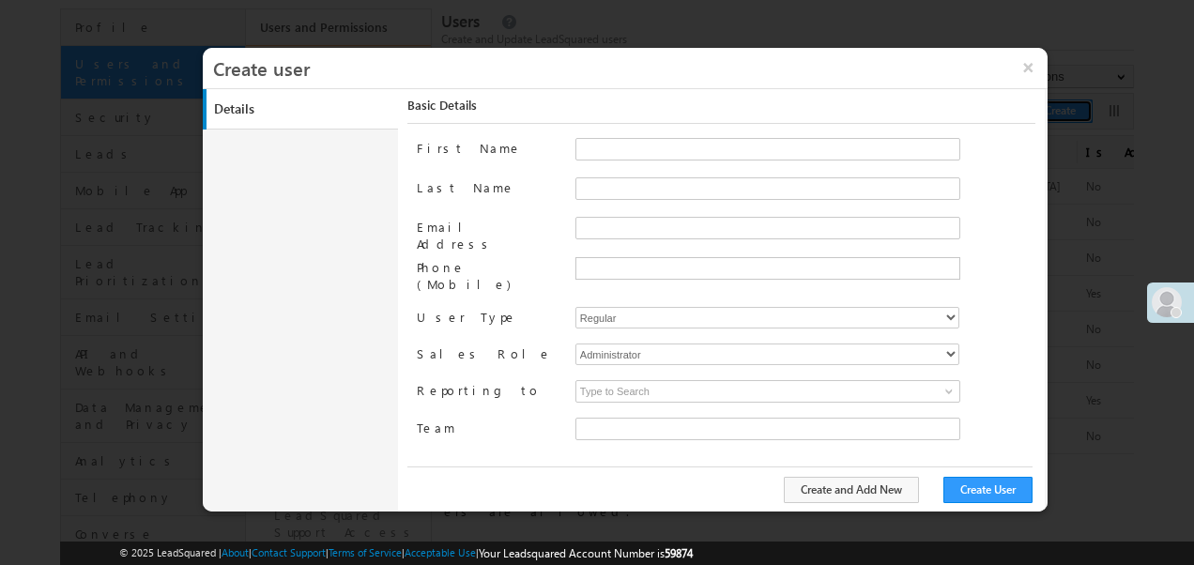
type input "1e9e82bd-ba85-11ec-b40f-0250e2e97c80"
click at [650, 138] on input "First Name" at bounding box center [767, 149] width 385 height 23
type input "Purchases"
type input "Yuave"
type input "[EMAIL_ADDRESS][DOMAIN_NAME]"
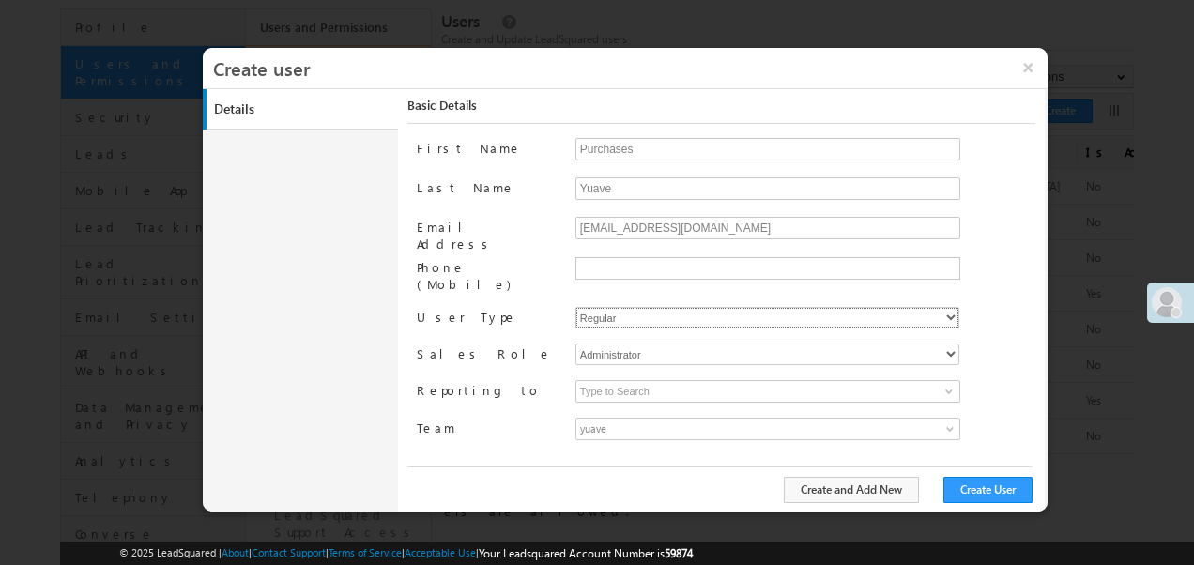
click at [705, 307] on select "Regular" at bounding box center [767, 318] width 384 height 22
click at [575, 307] on select "Regular" at bounding box center [767, 318] width 384 height 22
click at [981, 496] on button "Create User" at bounding box center [987, 490] width 89 height 26
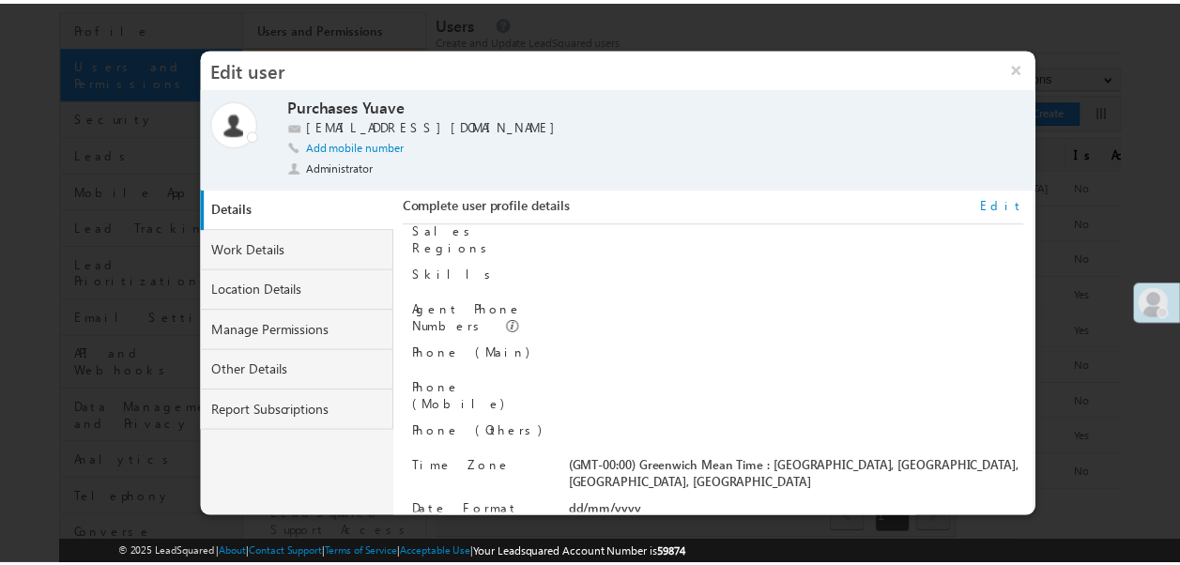
scroll to position [0, 0]
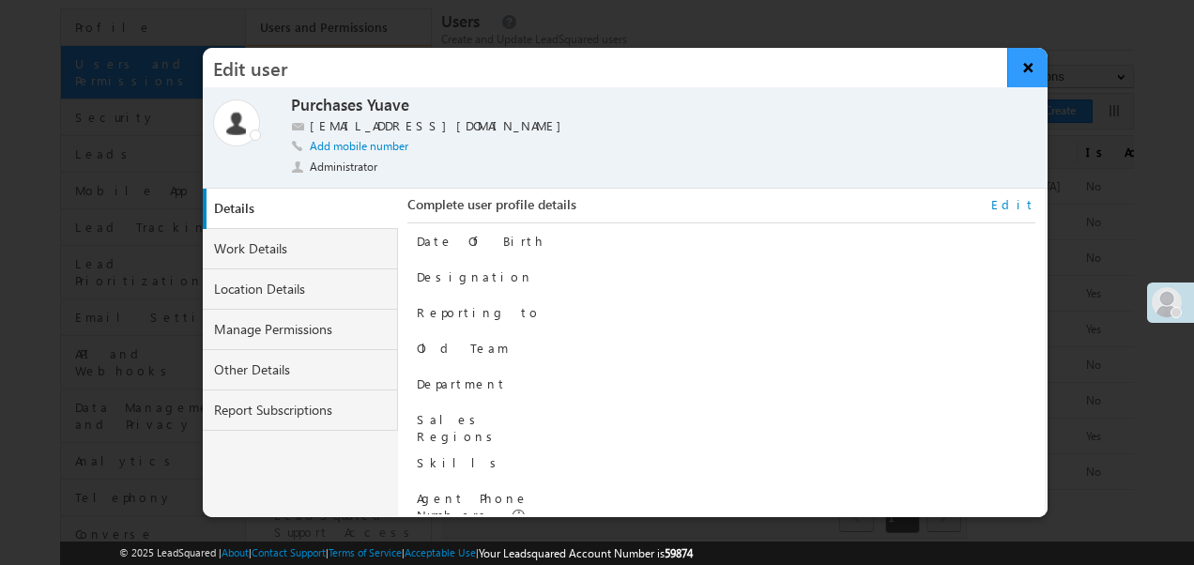
click at [1027, 69] on button "×" at bounding box center [1027, 67] width 40 height 39
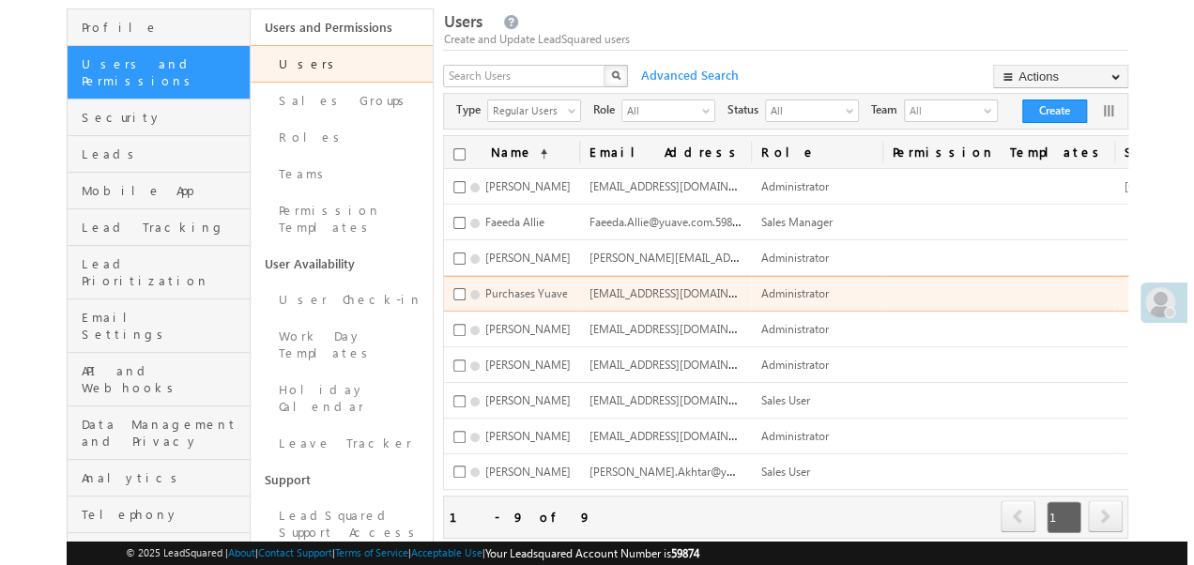
scroll to position [0, 175]
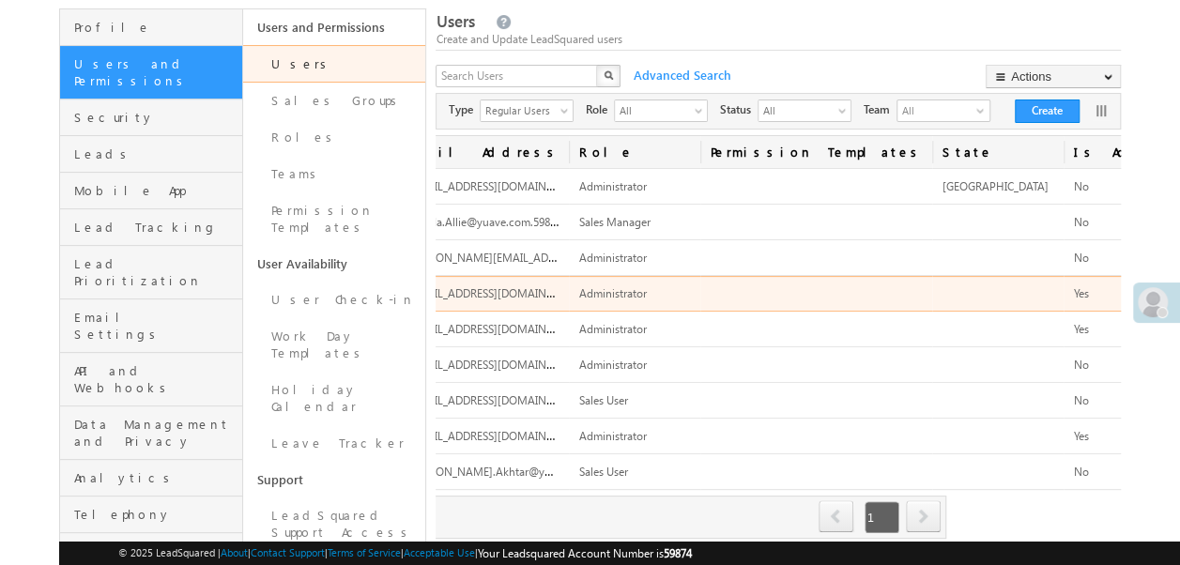
click at [1134, 377] on link "Set Billing User" at bounding box center [1202, 382] width 136 height 23
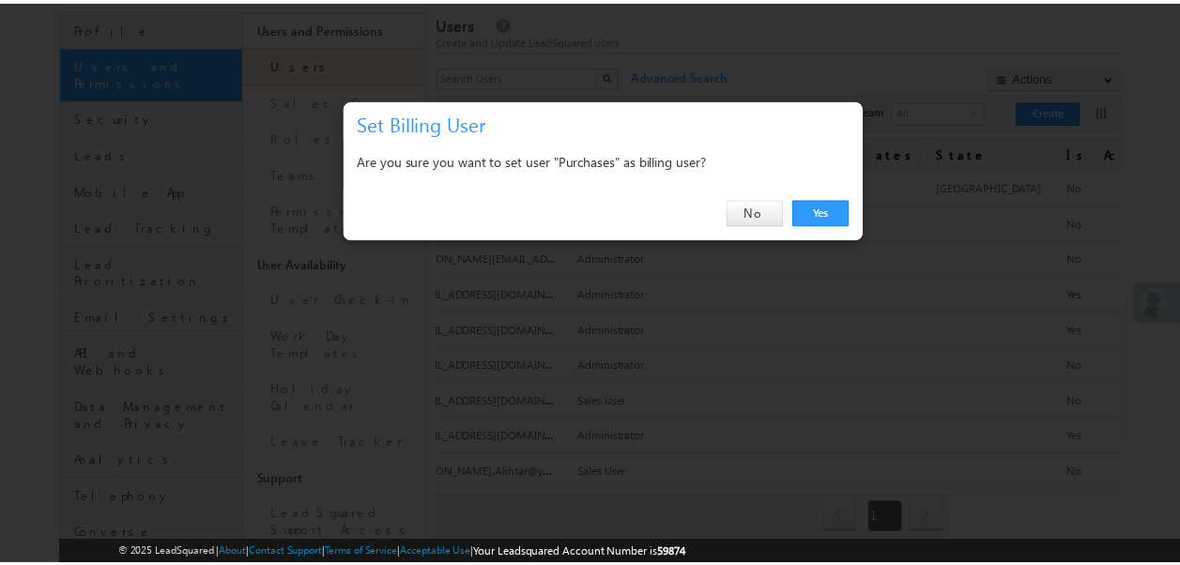
scroll to position [0, 167]
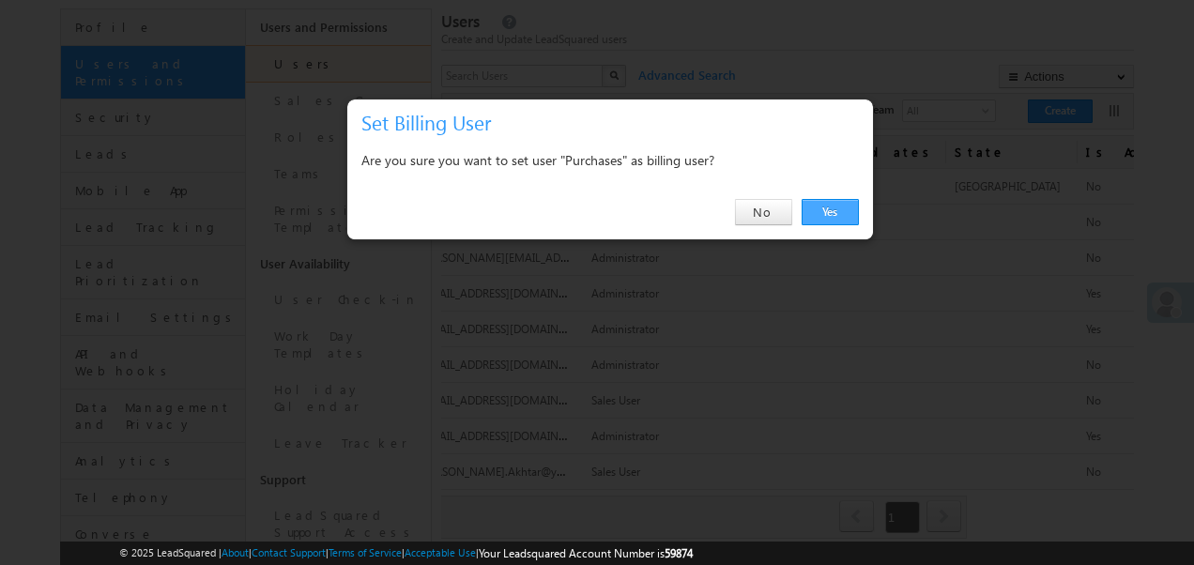
click at [838, 218] on link "Yes" at bounding box center [830, 212] width 57 height 26
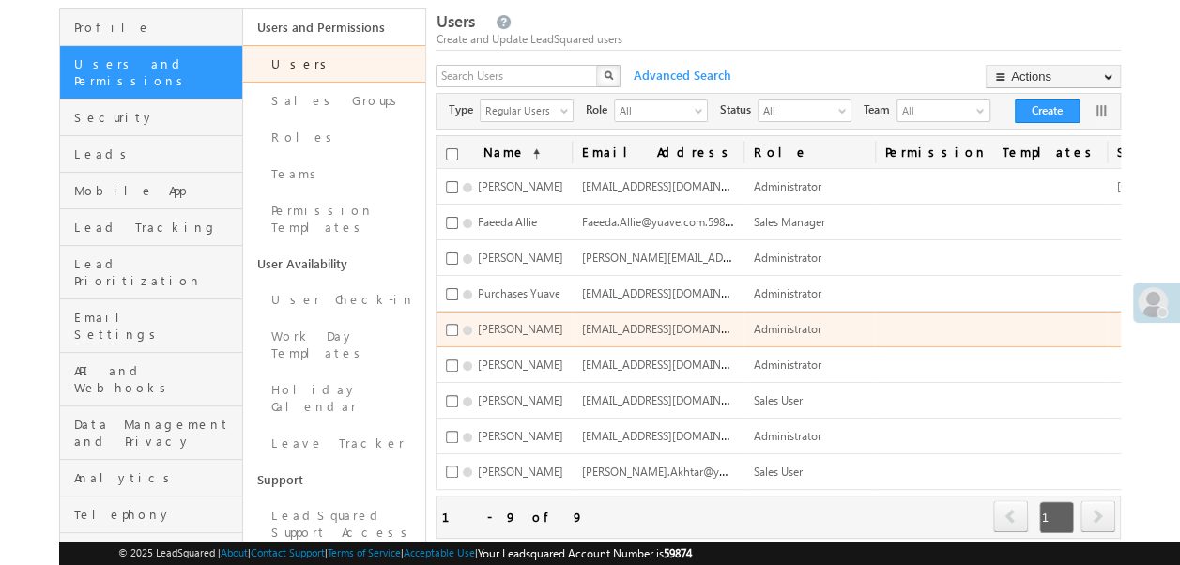
scroll to position [0, 175]
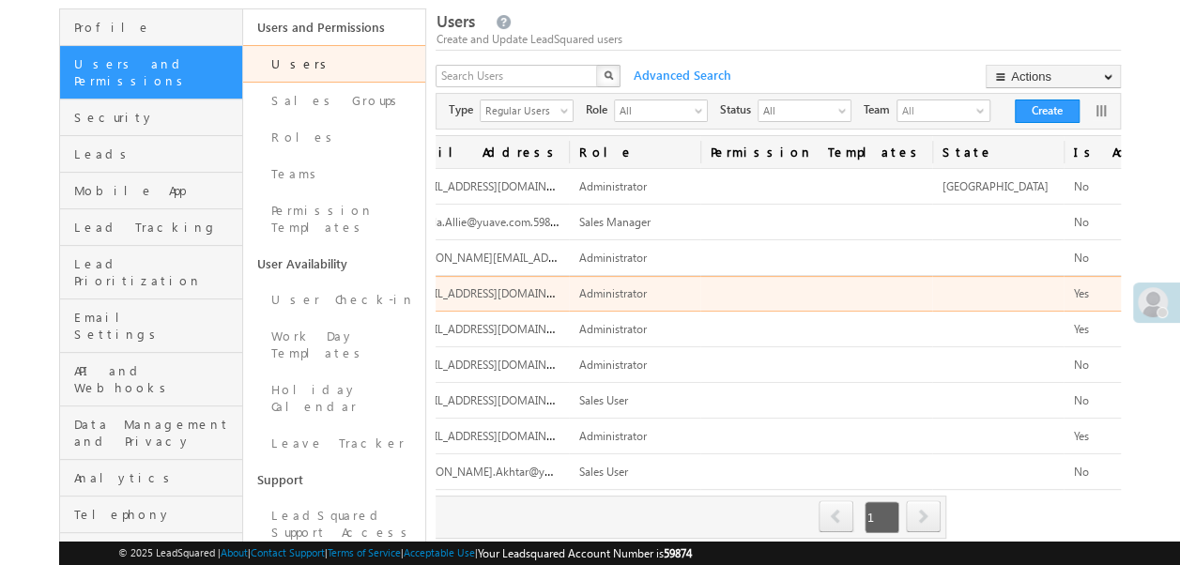
click at [1134, 349] on link "Reset Password" at bounding box center [1202, 359] width 136 height 23
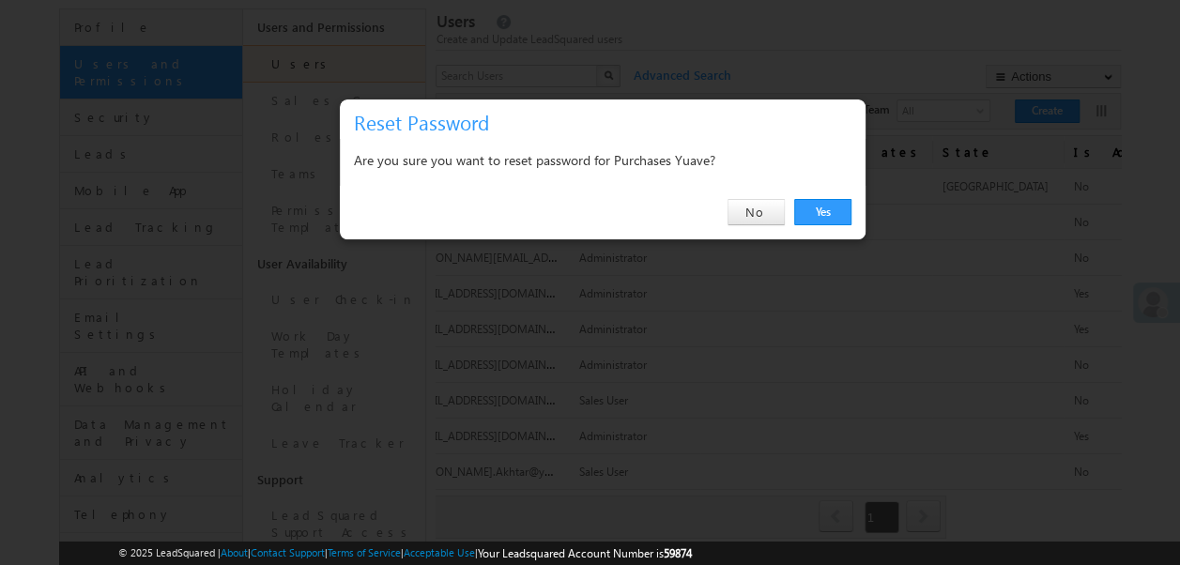
scroll to position [0, 167]
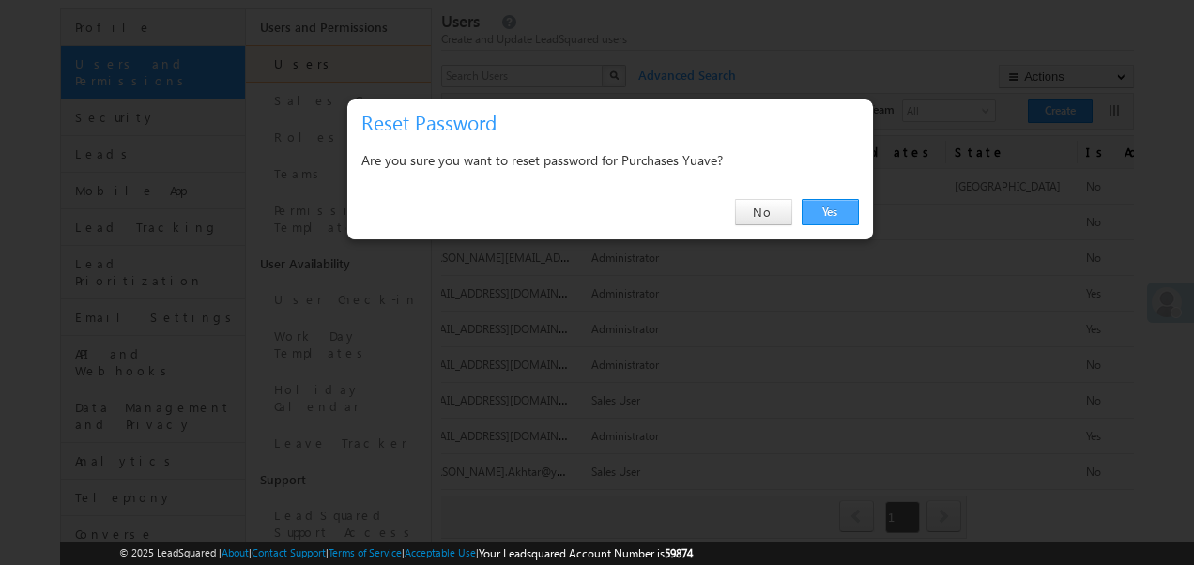
click at [822, 210] on link "Yes" at bounding box center [830, 212] width 57 height 26
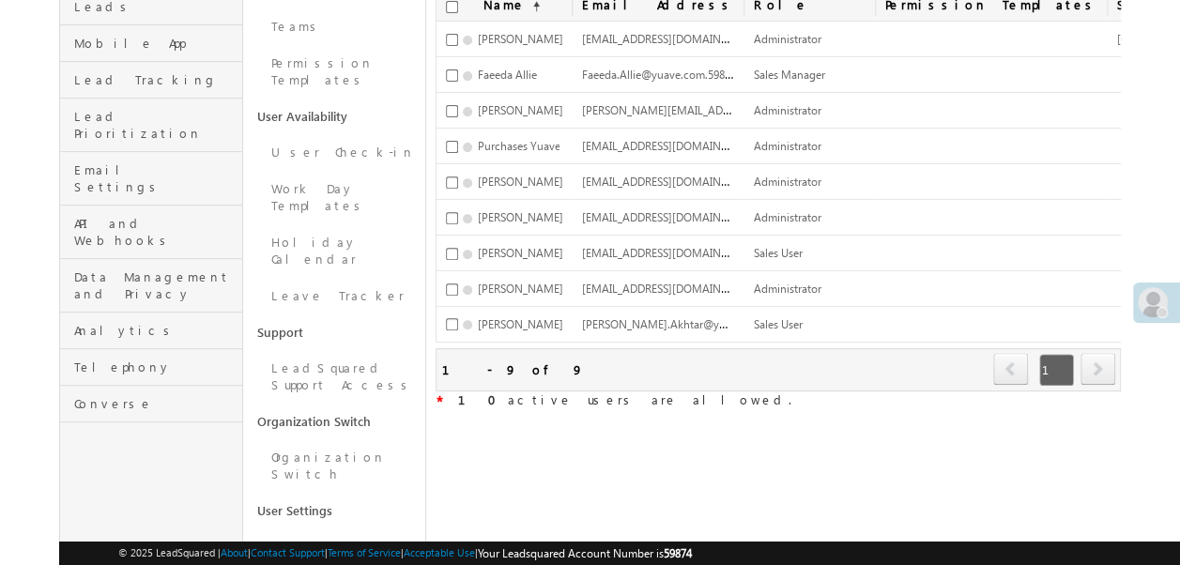
scroll to position [139, 0]
